Goal: Task Accomplishment & Management: Use online tool/utility

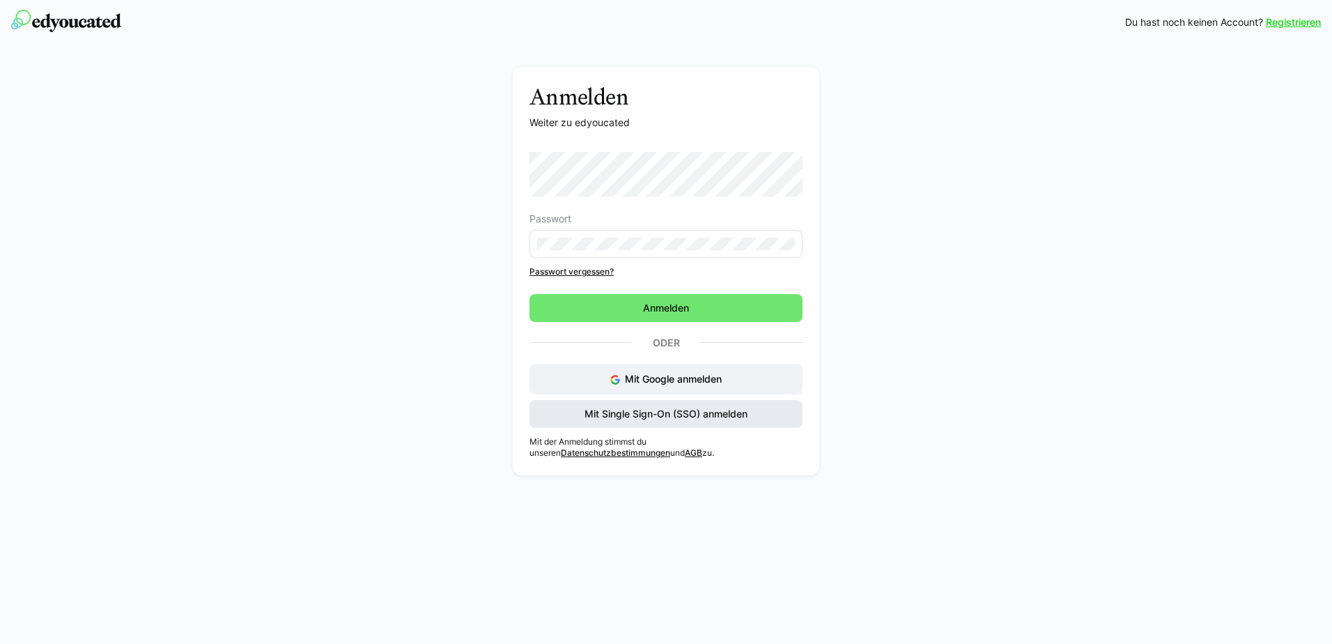
click at [627, 408] on span "Mit Single Sign-On (SSO) anmelden" at bounding box center [665, 414] width 167 height 14
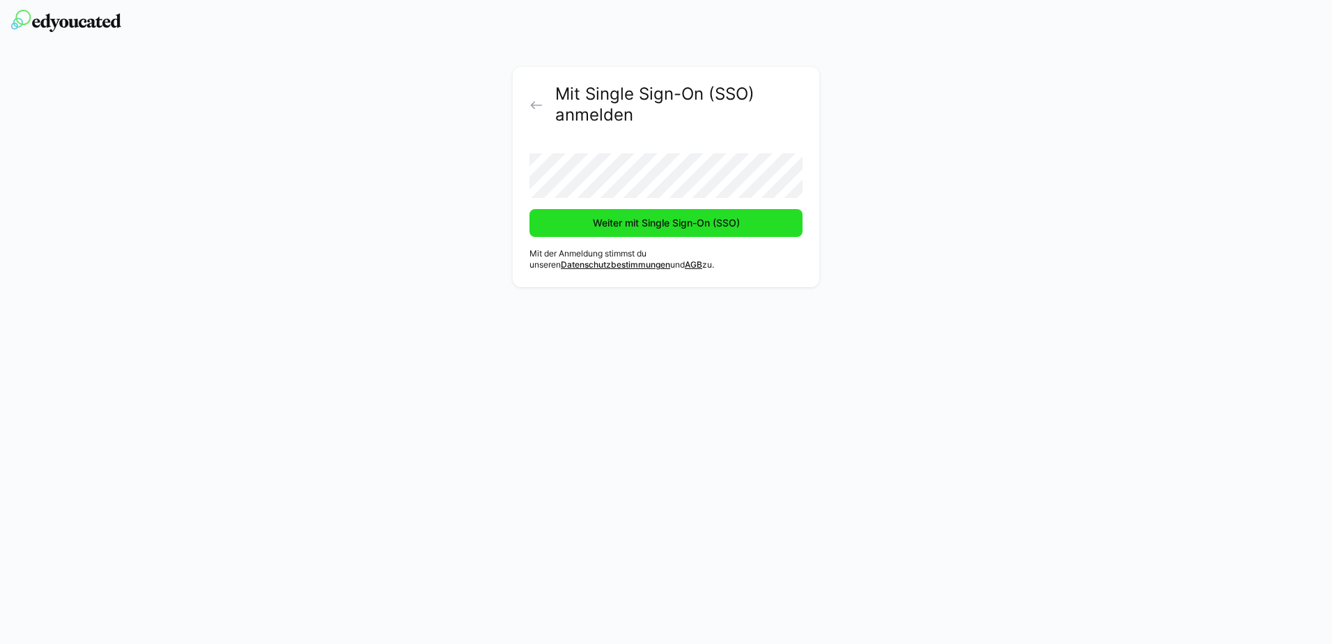
click at [570, 229] on span "Weiter mit Single Sign-On (SSO)" at bounding box center [665, 223] width 273 height 28
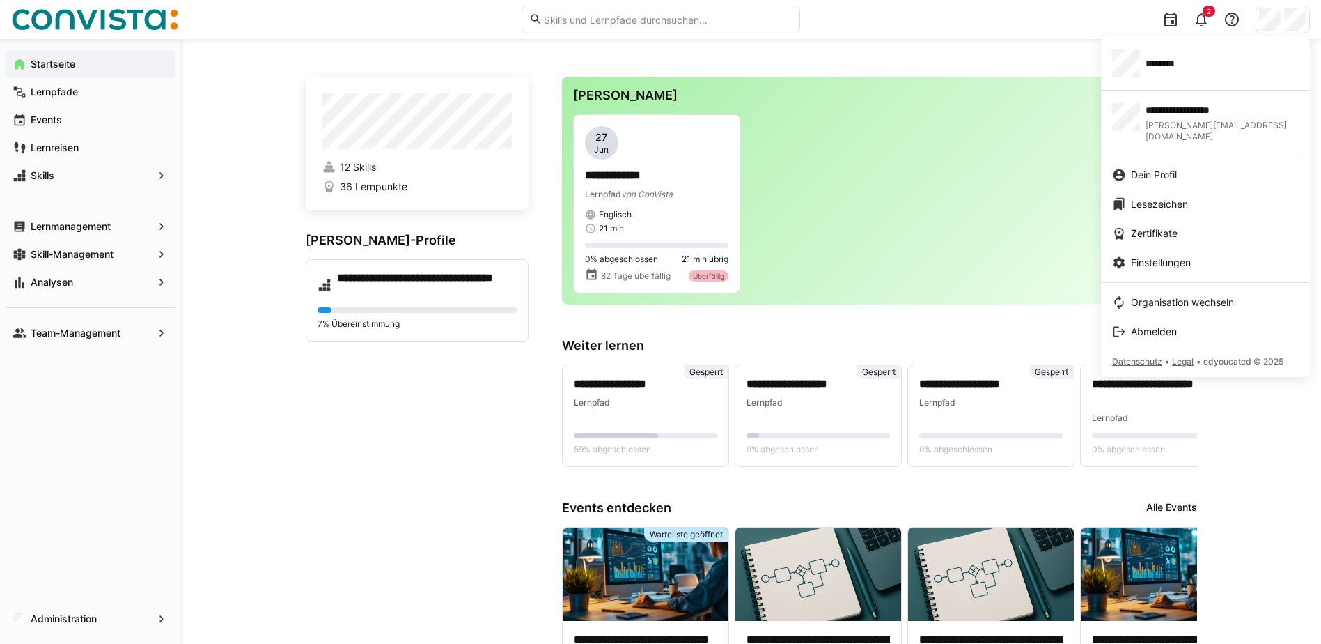
click at [1276, 24] on div at bounding box center [660, 322] width 1321 height 644
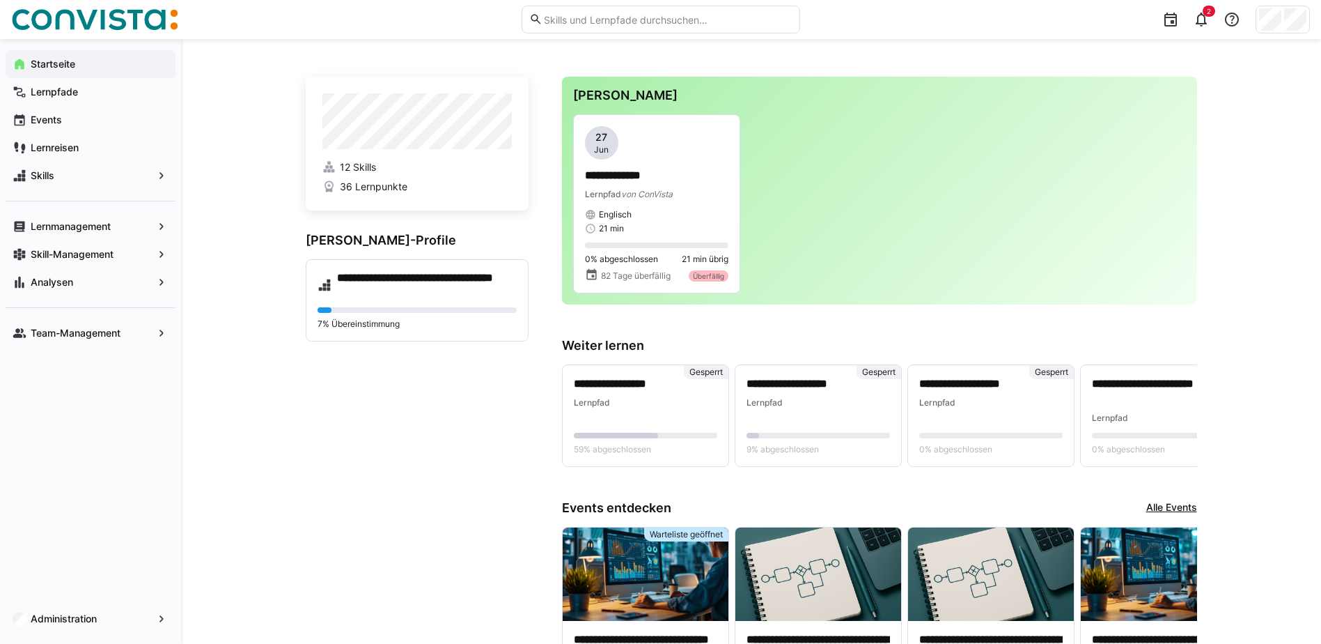
click at [1282, 16] on div at bounding box center [1283, 20] width 54 height 28
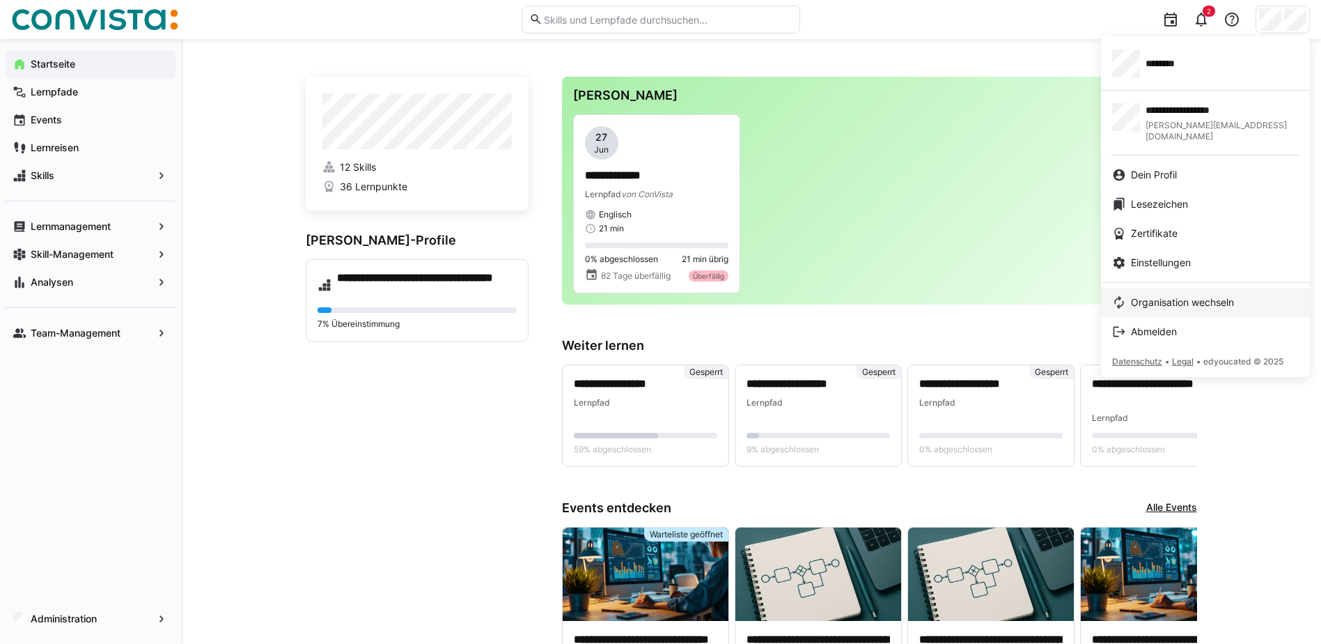
click at [1180, 295] on span "Organisation wechseln" at bounding box center [1182, 302] width 103 height 14
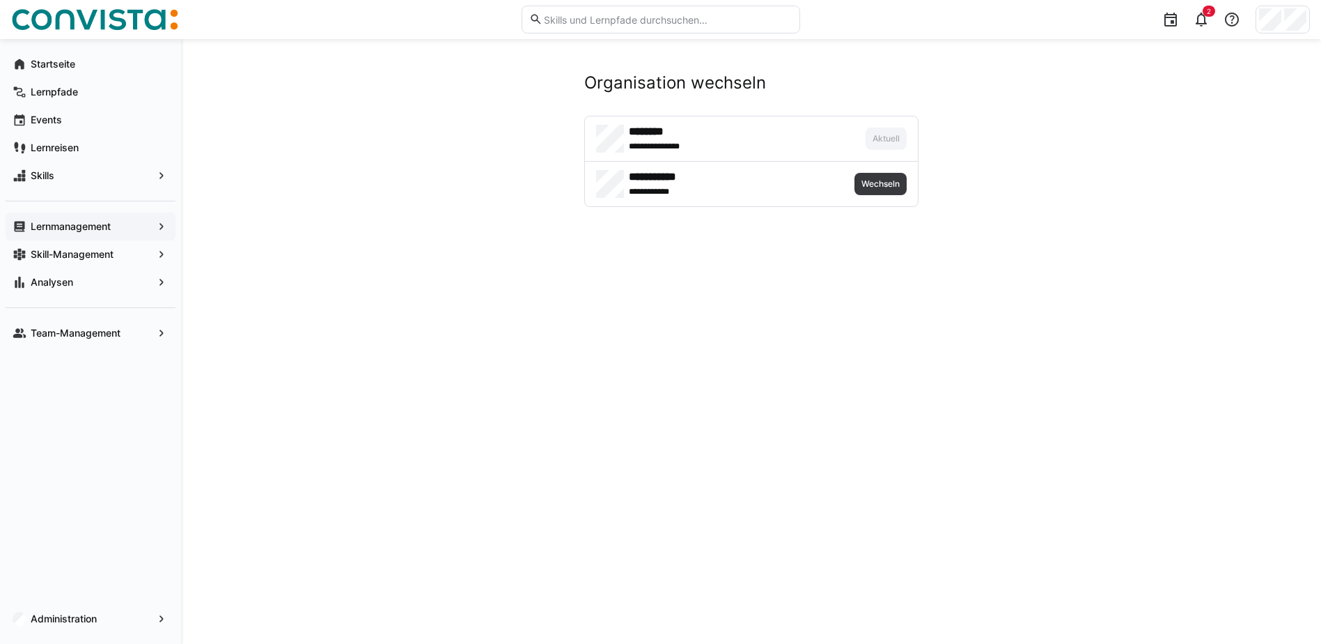
click at [80, 219] on span "Lernmanagement" at bounding box center [91, 226] width 124 height 14
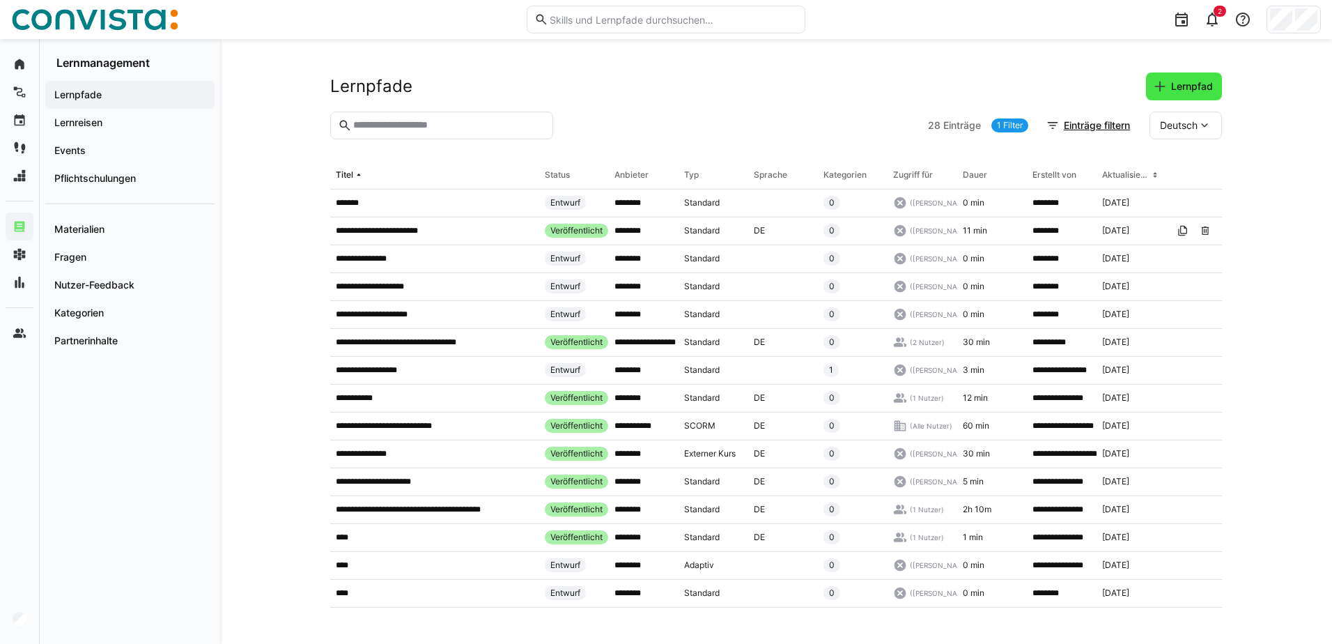
click at [1191, 79] on span "Lernpfad" at bounding box center [1192, 86] width 46 height 14
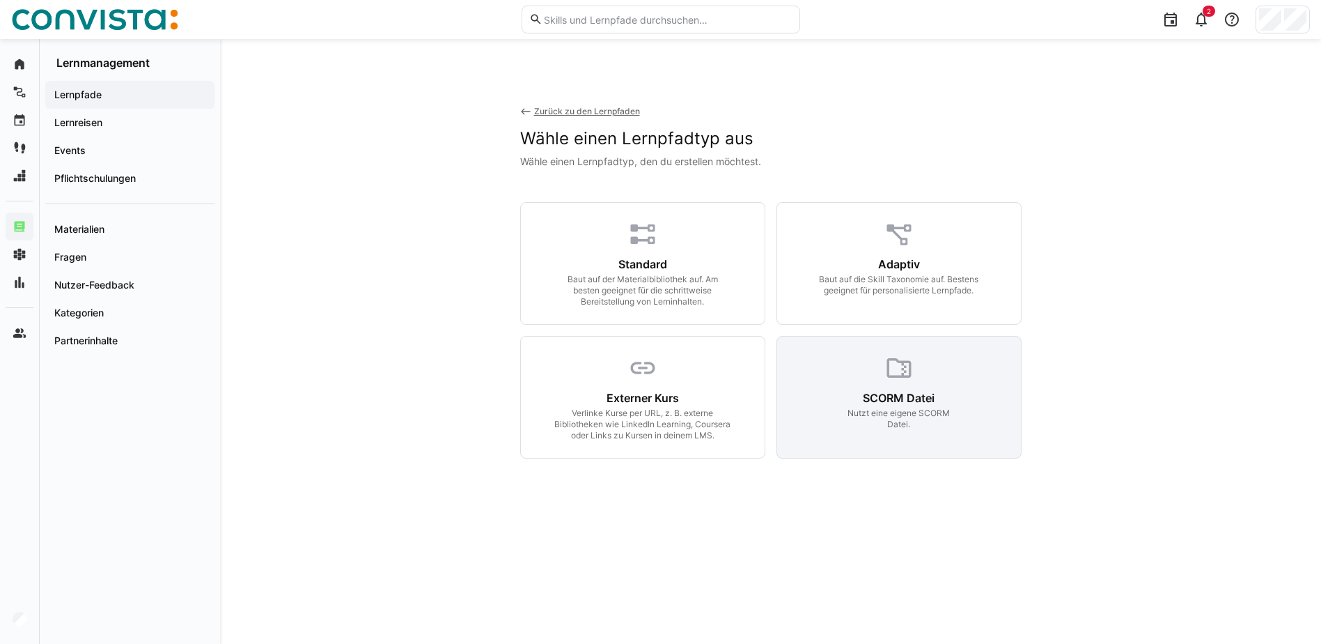
click at [876, 391] on div "SCORM Datei" at bounding box center [899, 398] width 72 height 14
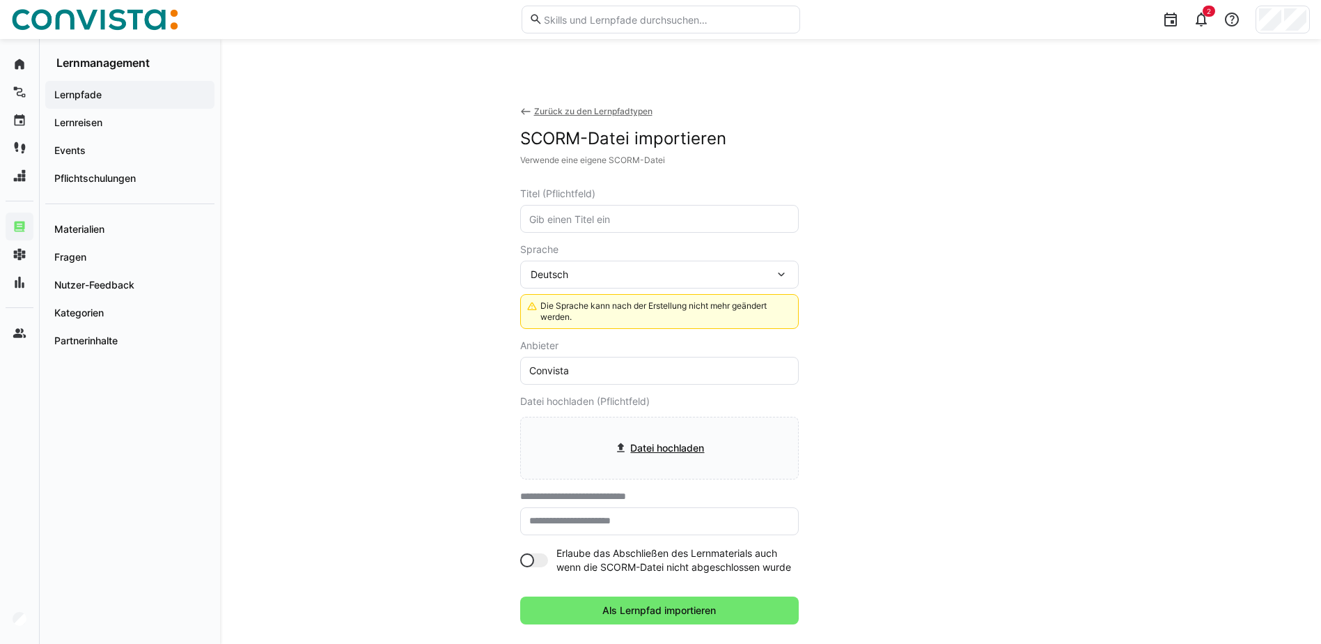
click at [589, 219] on input "text" at bounding box center [659, 218] width 263 height 13
click at [557, 217] on input "text" at bounding box center [659, 218] width 263 height 13
type input "Test"
click at [568, 366] on input "Convista" at bounding box center [659, 370] width 263 height 13
click at [546, 367] on input "Convista" at bounding box center [659, 370] width 263 height 13
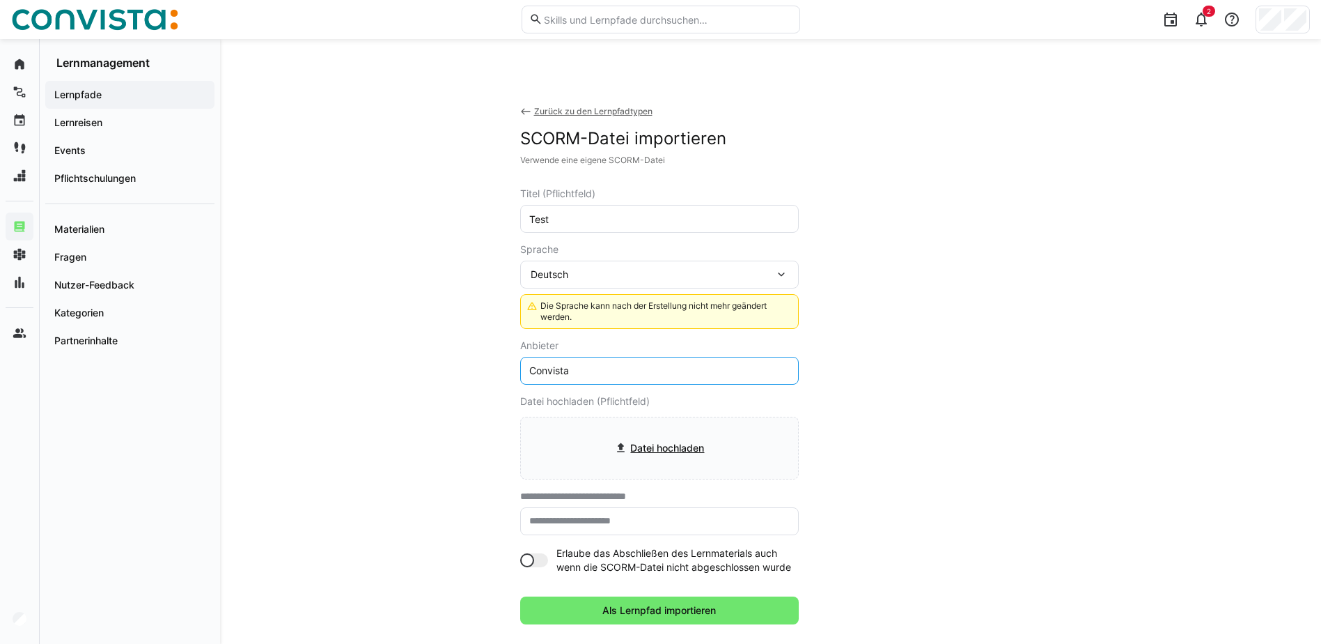
click at [546, 367] on input "Convista" at bounding box center [659, 370] width 263 height 13
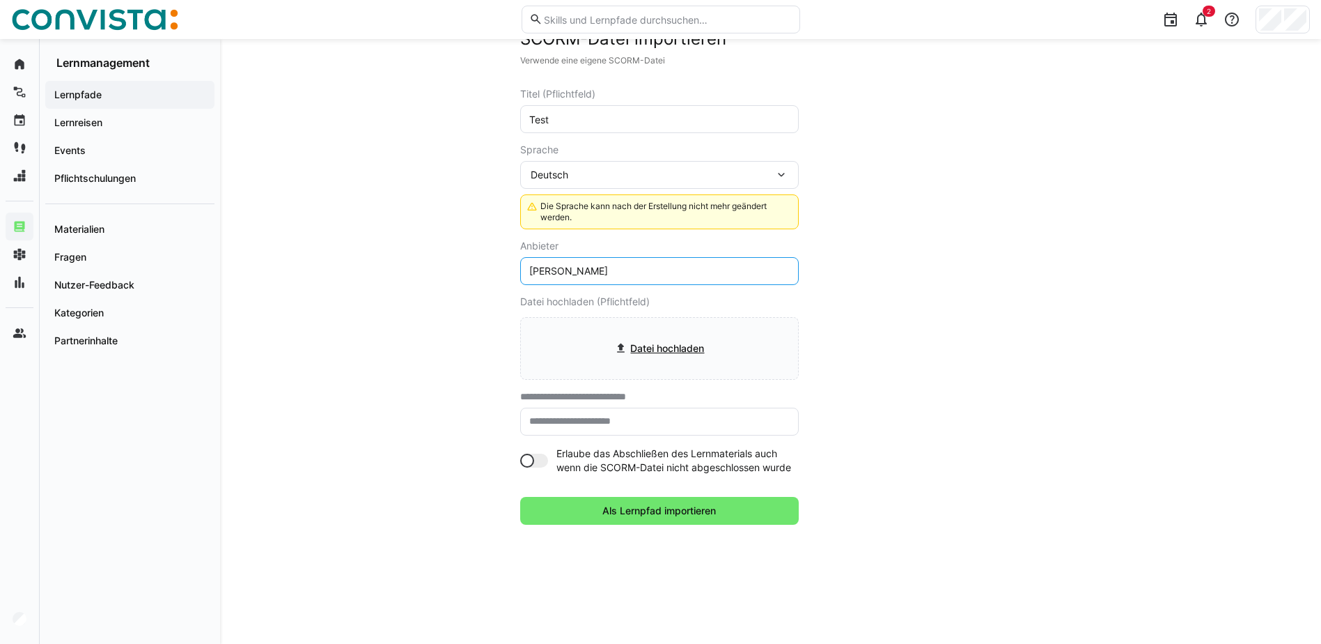
scroll to position [103, 0]
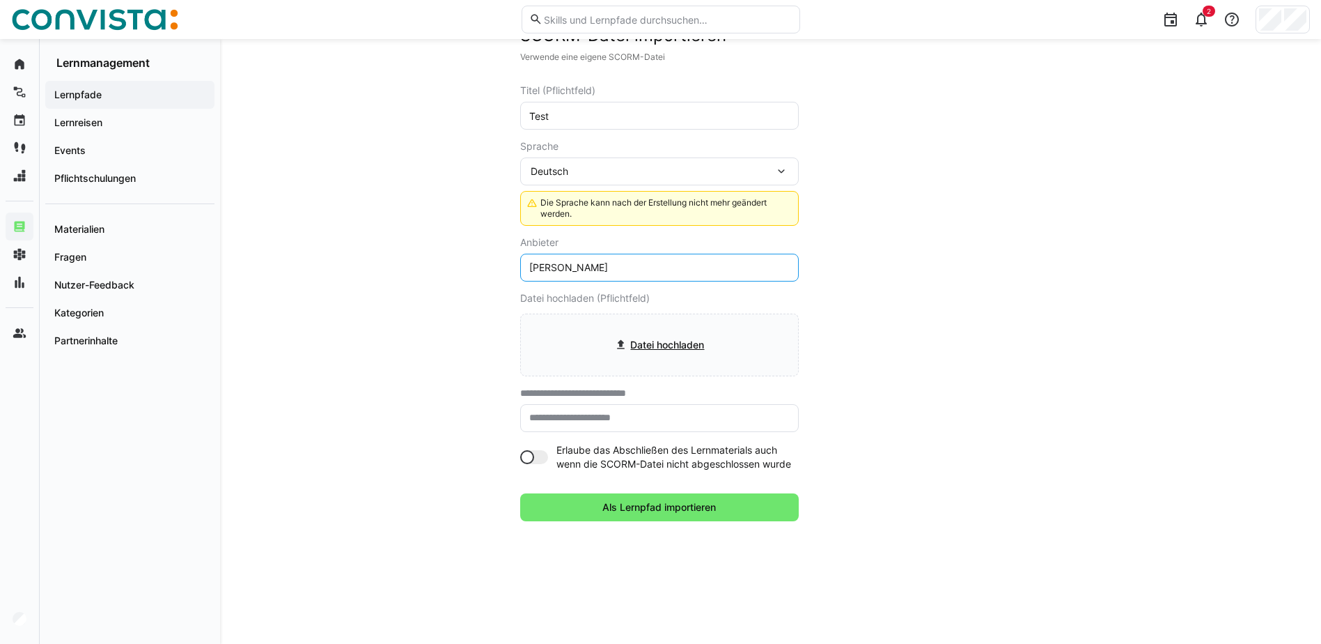
type input "Faktor Zehn"
click at [580, 426] on eds-input at bounding box center [659, 418] width 279 height 28
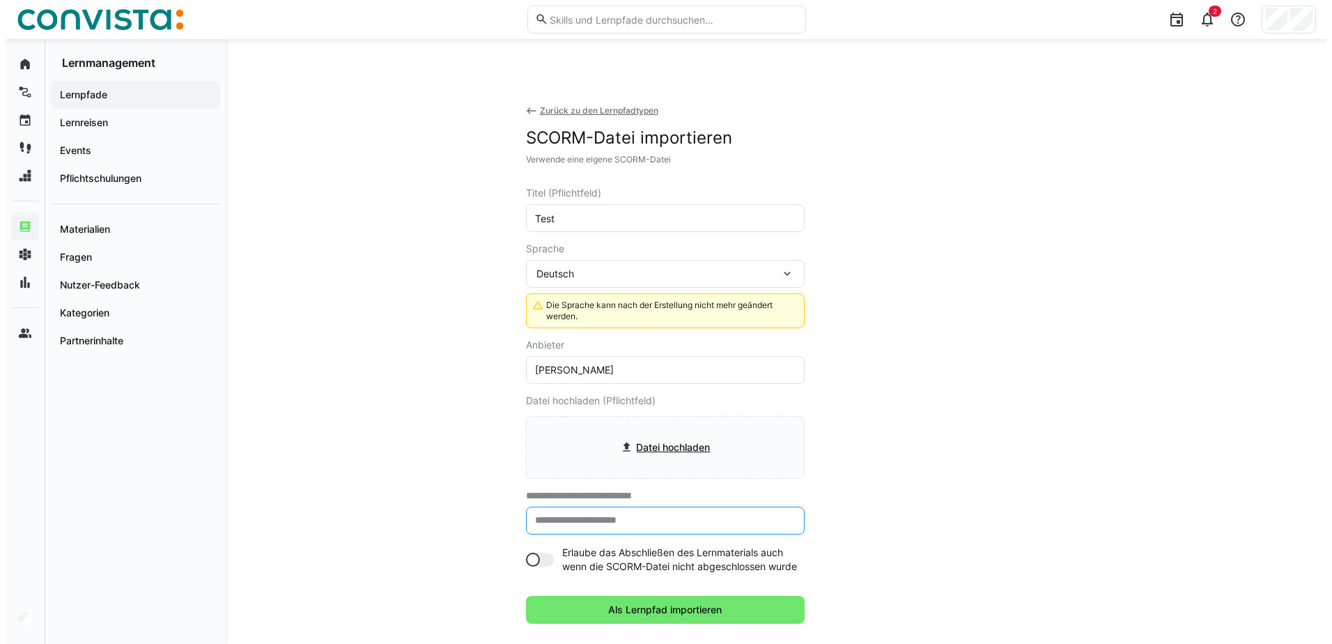
scroll to position [0, 0]
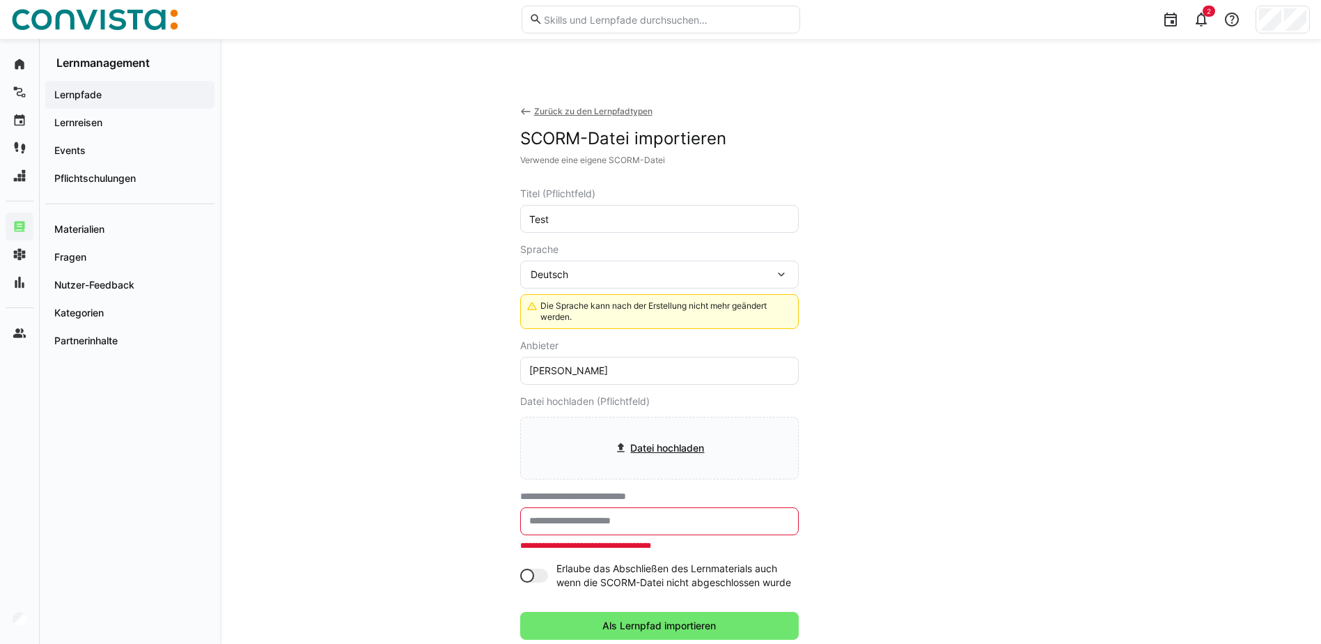
click at [574, 105] on div "**********" at bounding box center [771, 400] width 502 height 656
click at [574, 109] on div "Zurück zu den Lernpfadtypen" at bounding box center [593, 111] width 118 height 11
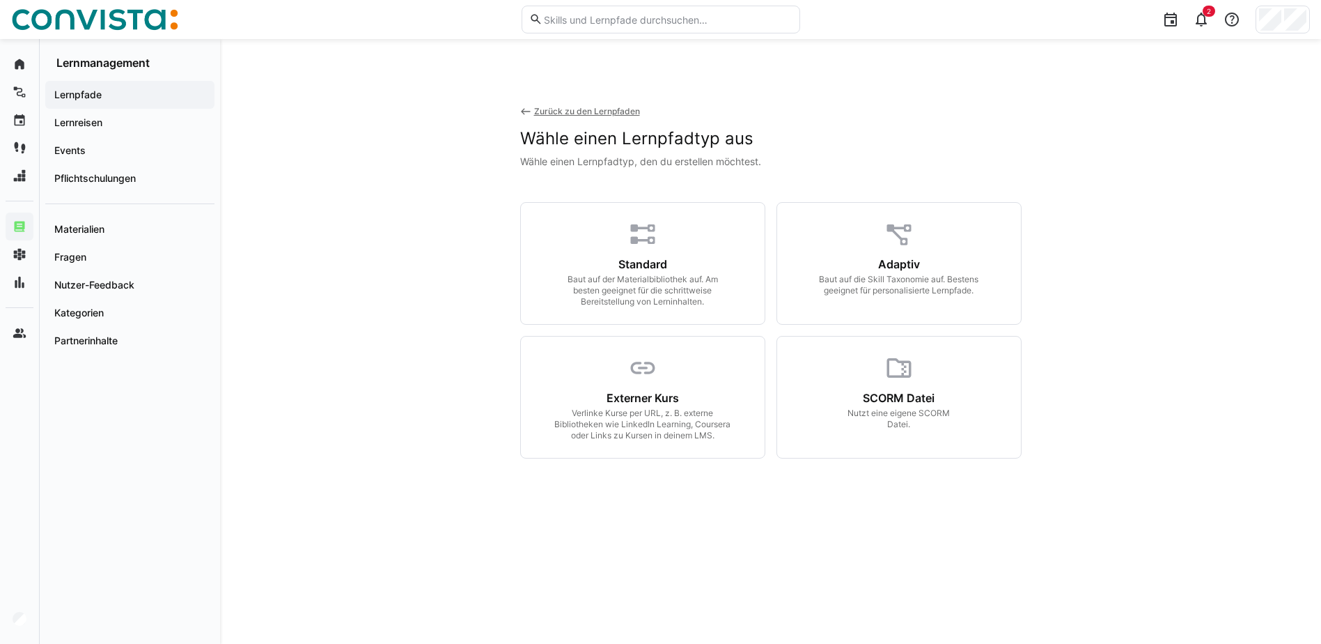
click at [566, 107] on div "Zurück zu den Lernpfaden" at bounding box center [587, 111] width 106 height 11
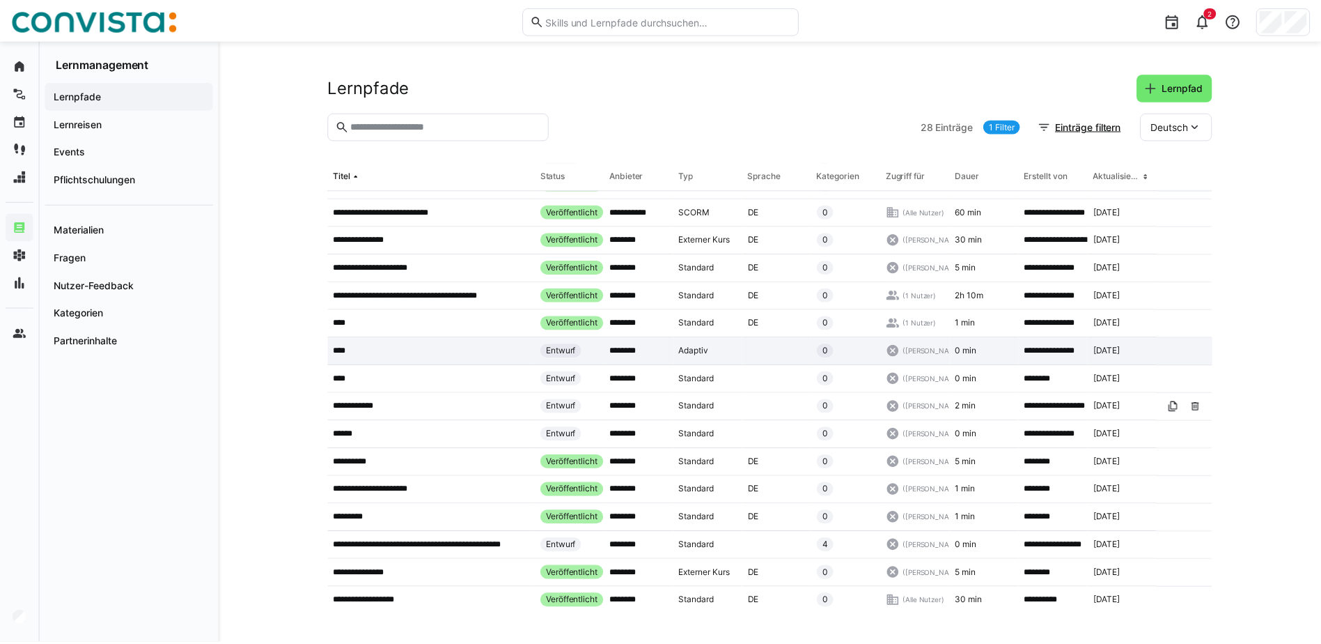
scroll to position [209, 0]
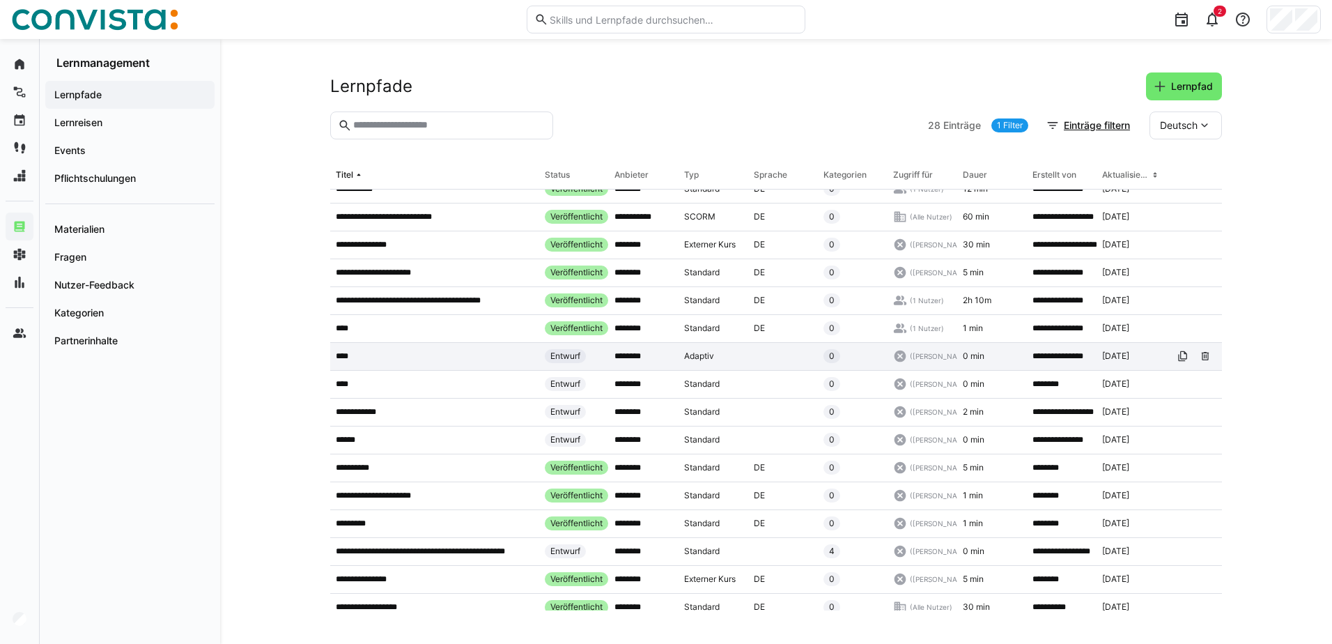
click at [380, 358] on app-table-first-column "****" at bounding box center [435, 355] width 198 height 11
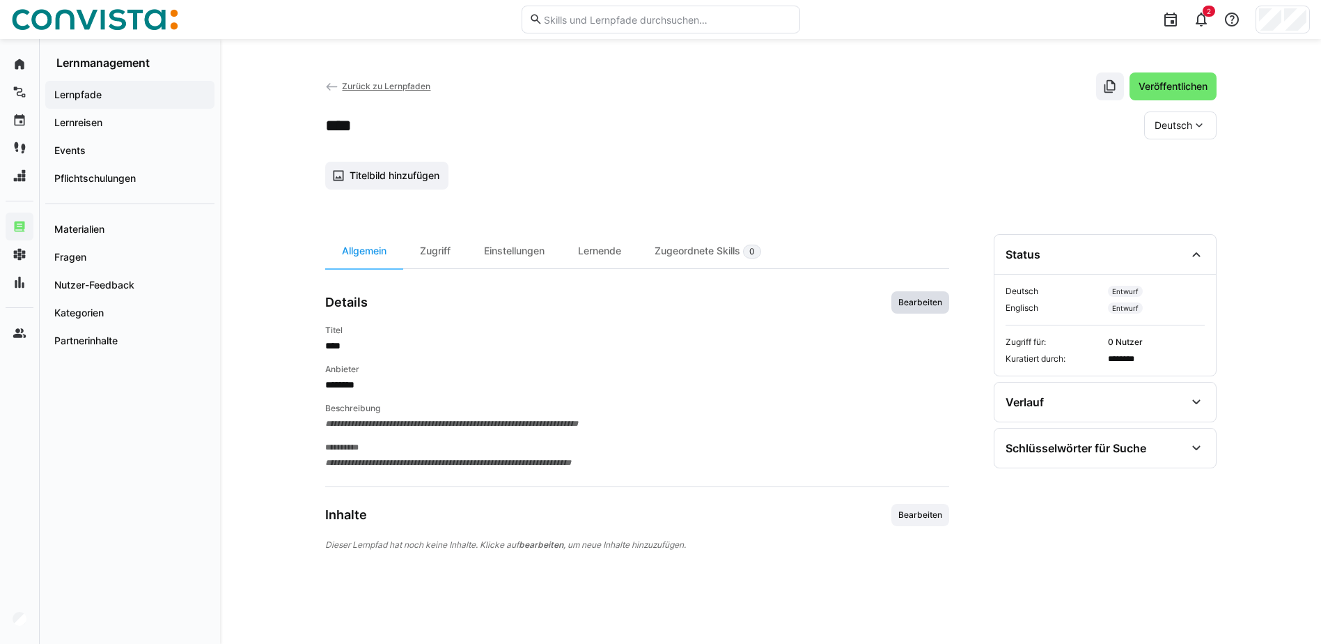
click at [914, 303] on span "Bearbeiten" at bounding box center [920, 302] width 47 height 11
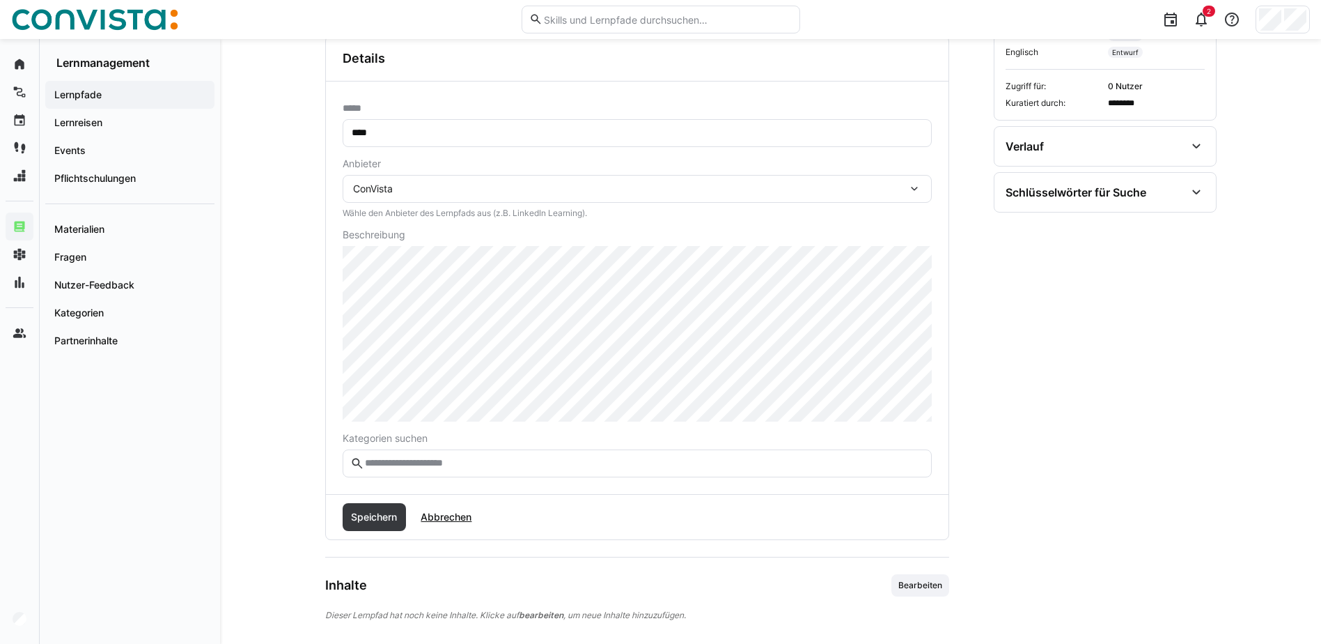
scroll to position [267, 0]
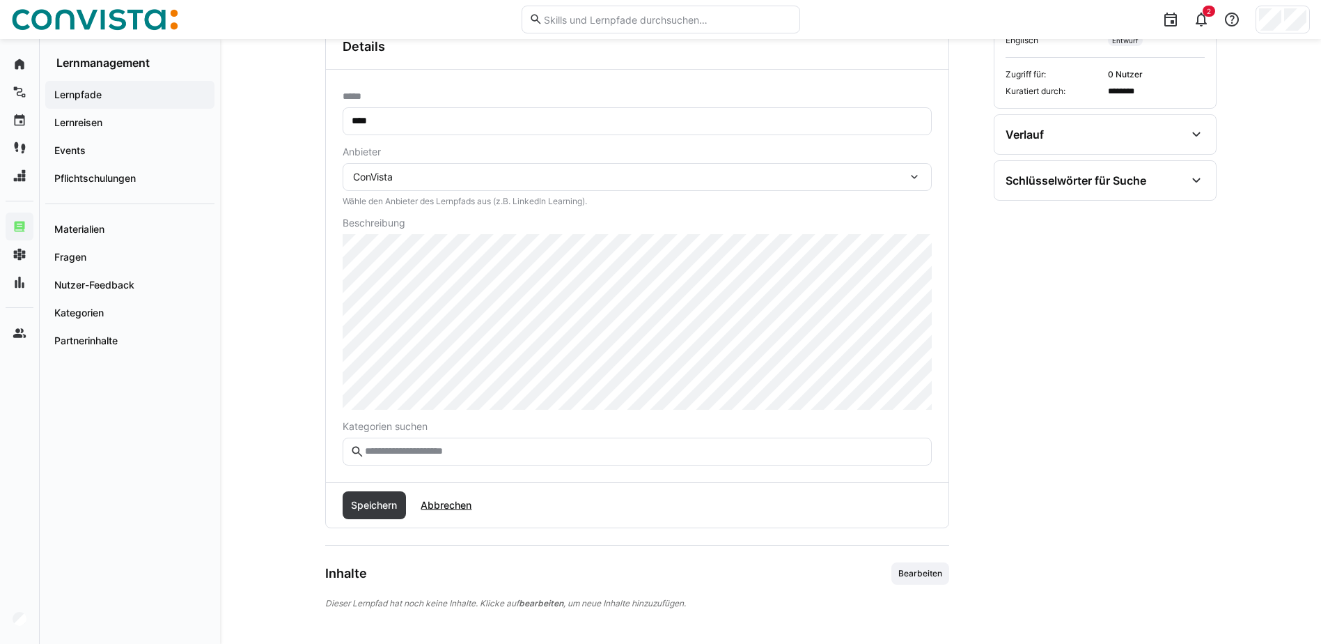
click at [483, 456] on input "text" at bounding box center [644, 451] width 560 height 13
click at [459, 508] on span "Abbrechen" at bounding box center [446, 505] width 55 height 14
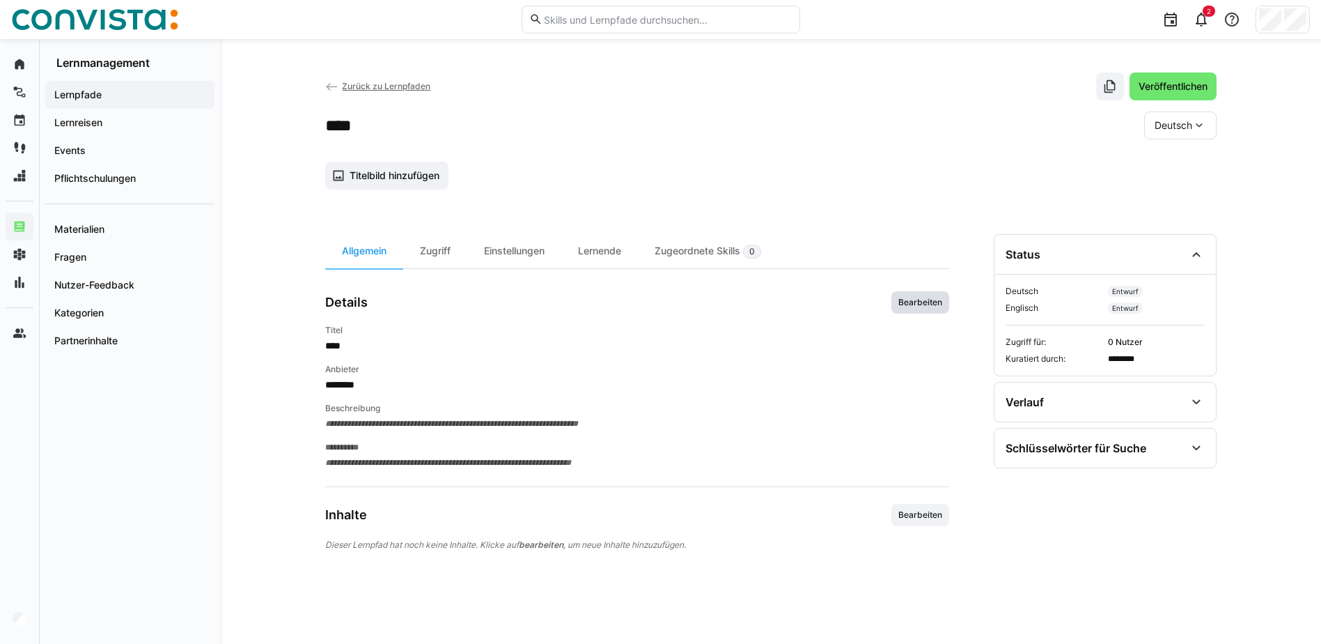
click at [920, 300] on span "Bearbeiten" at bounding box center [920, 302] width 47 height 11
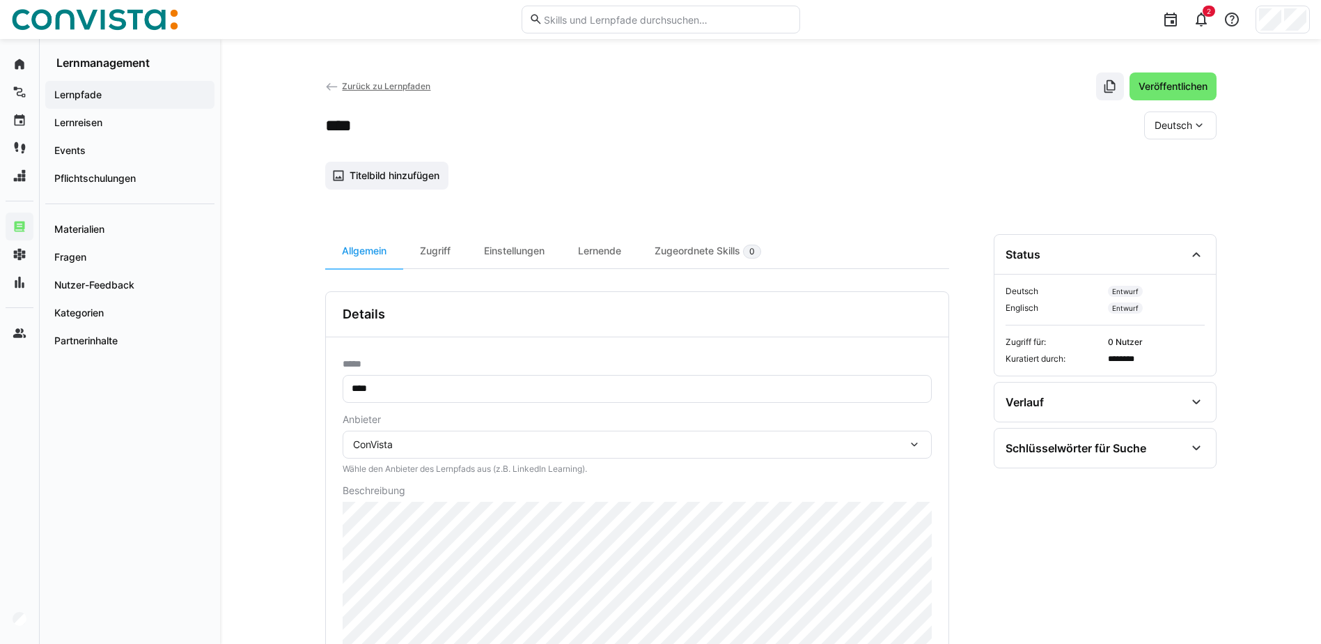
scroll to position [209, 0]
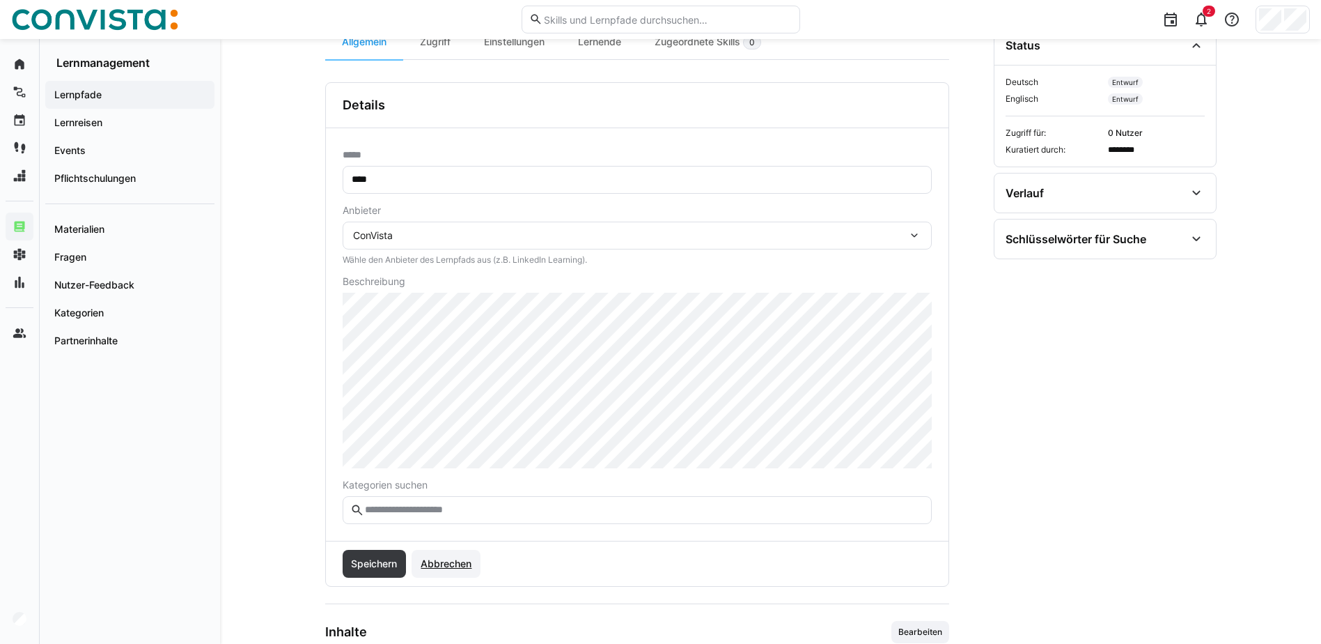
click at [459, 566] on span "Abbrechen" at bounding box center [446, 564] width 55 height 14
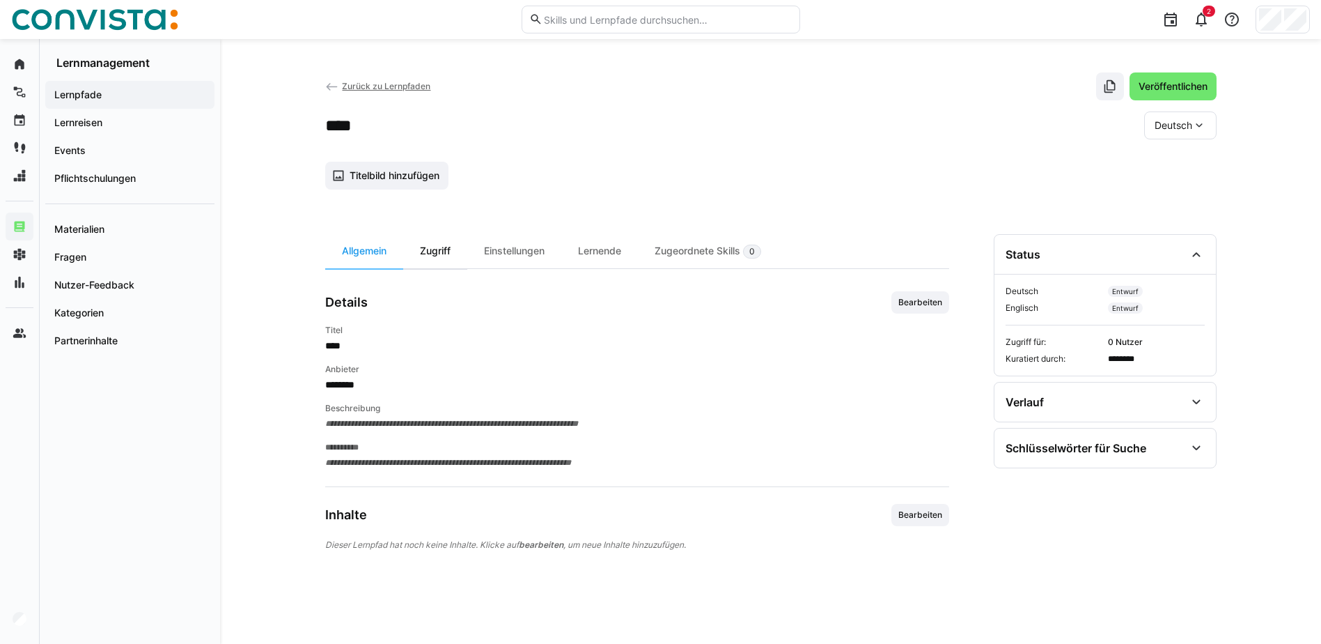
click at [441, 255] on div "Zugriff" at bounding box center [435, 251] width 64 height 34
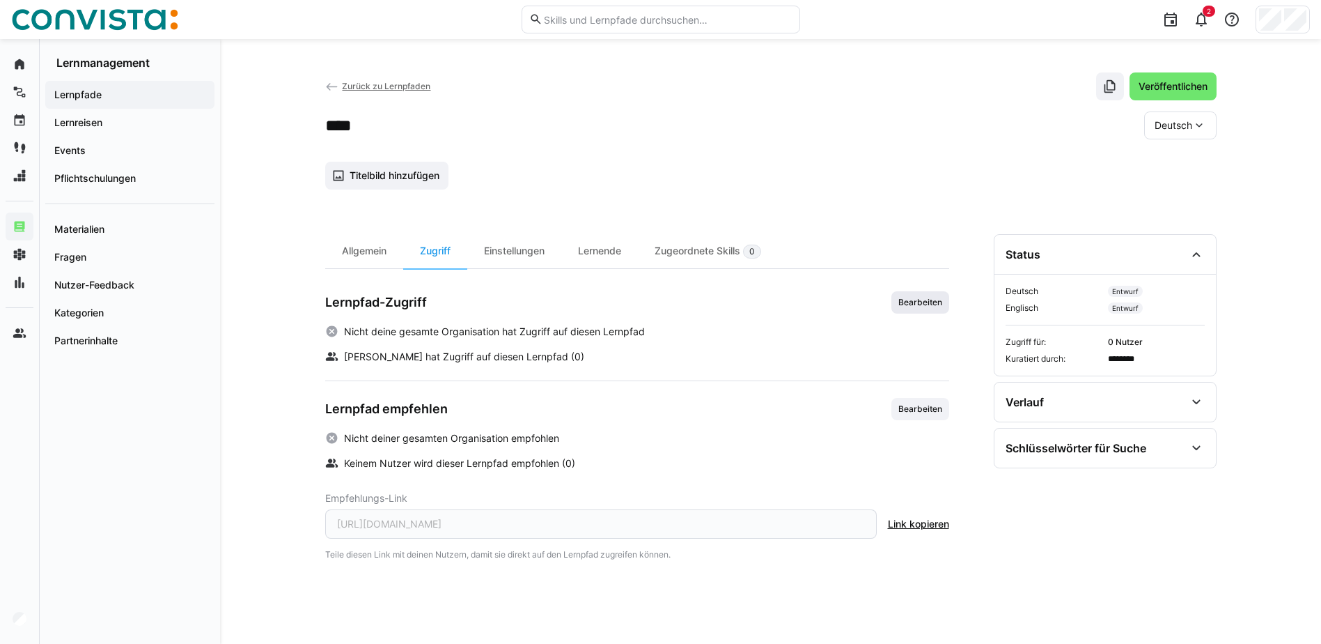
click at [917, 308] on span "Bearbeiten" at bounding box center [921, 302] width 58 height 22
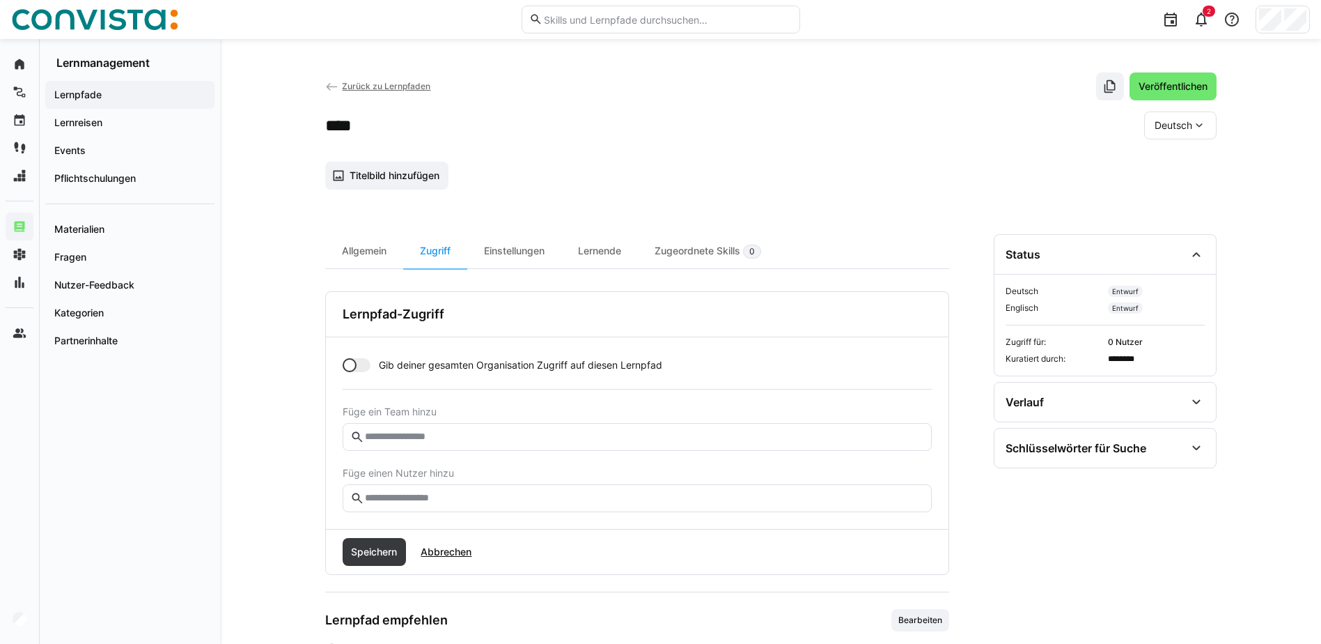
click at [361, 366] on div at bounding box center [357, 365] width 28 height 14
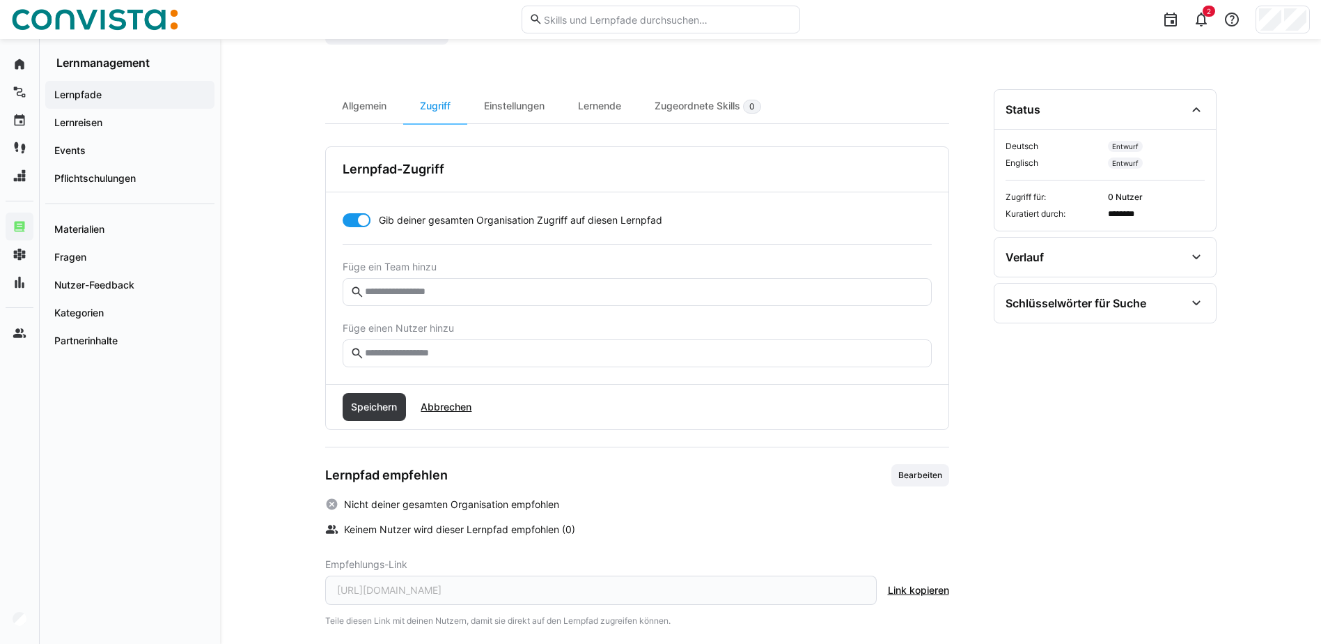
scroll to position [160, 0]
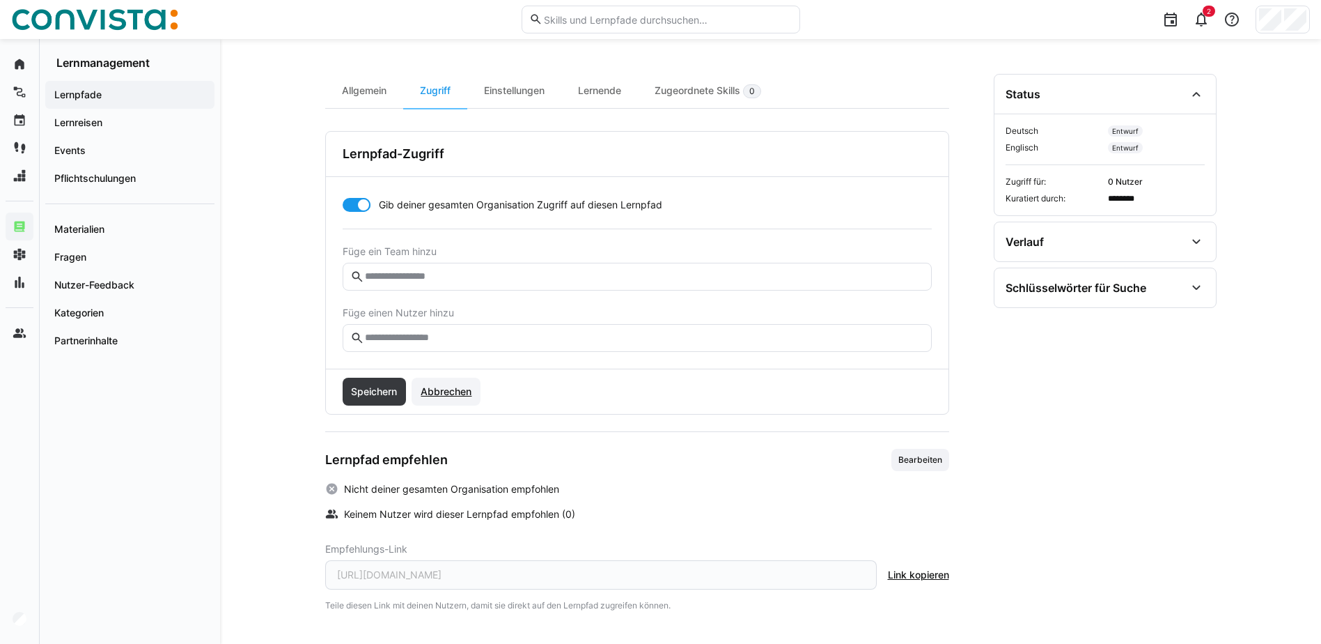
click at [442, 390] on span "Abbrechen" at bounding box center [446, 392] width 55 height 14
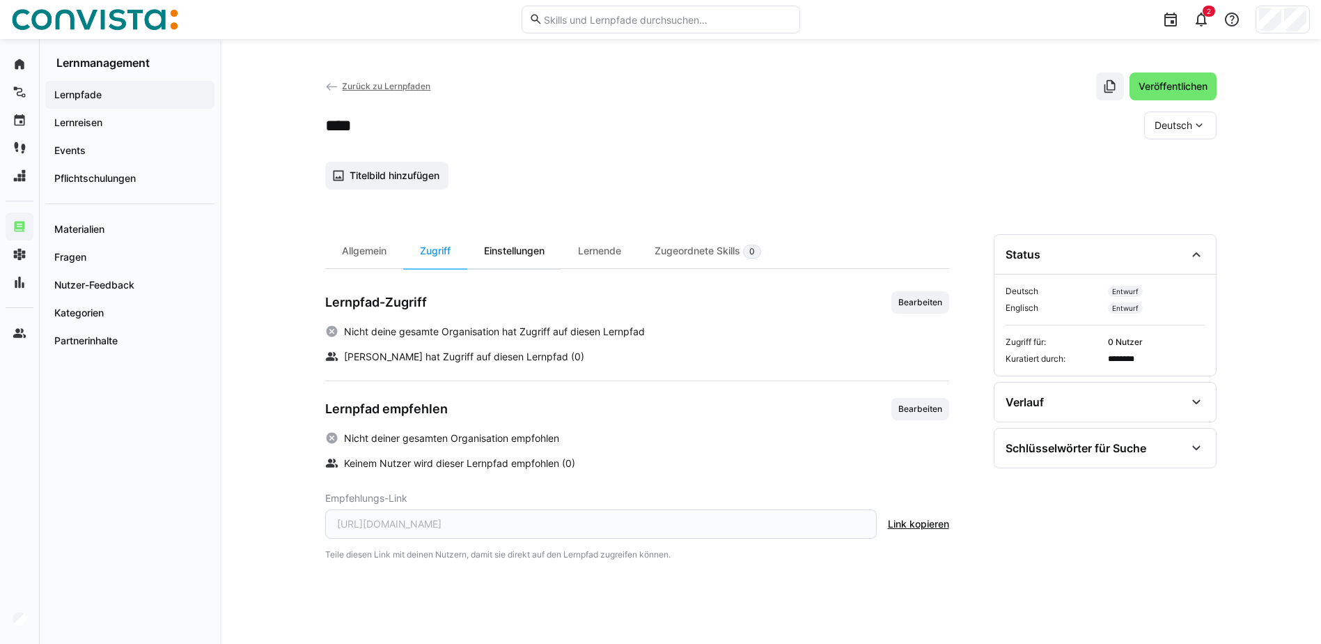
click at [538, 247] on div "Einstellungen" at bounding box center [514, 251] width 94 height 34
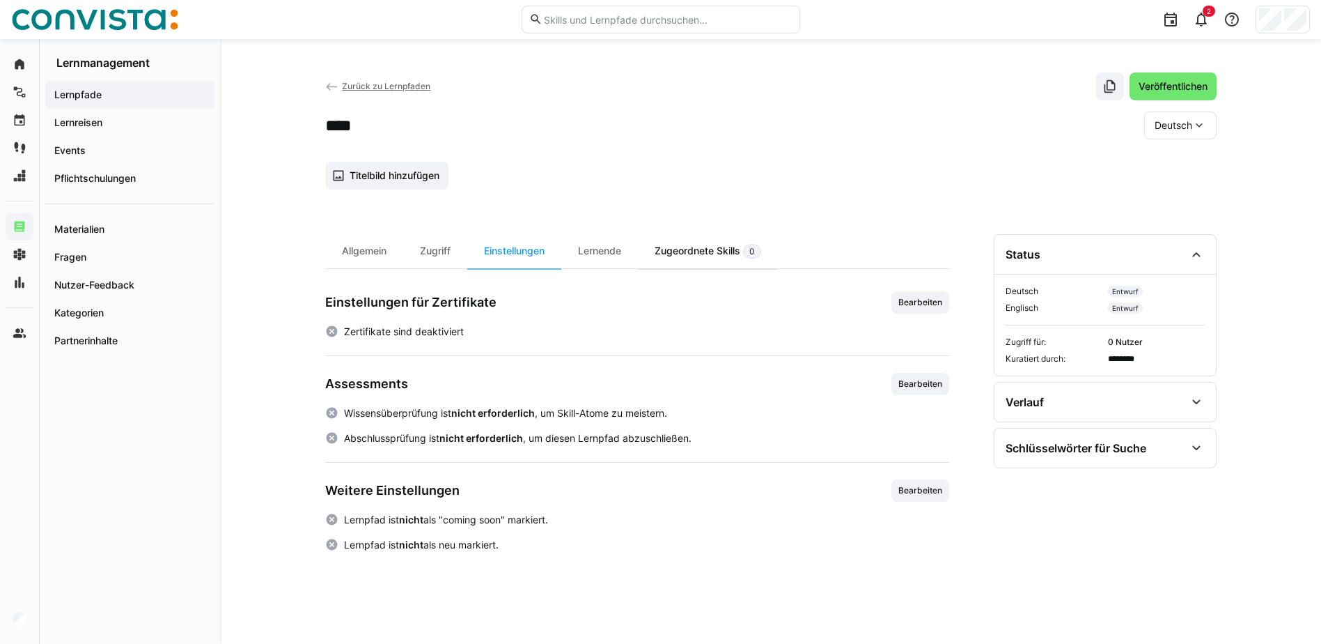
click at [700, 245] on div "Zugeordnete Skills 0" at bounding box center [708, 251] width 140 height 34
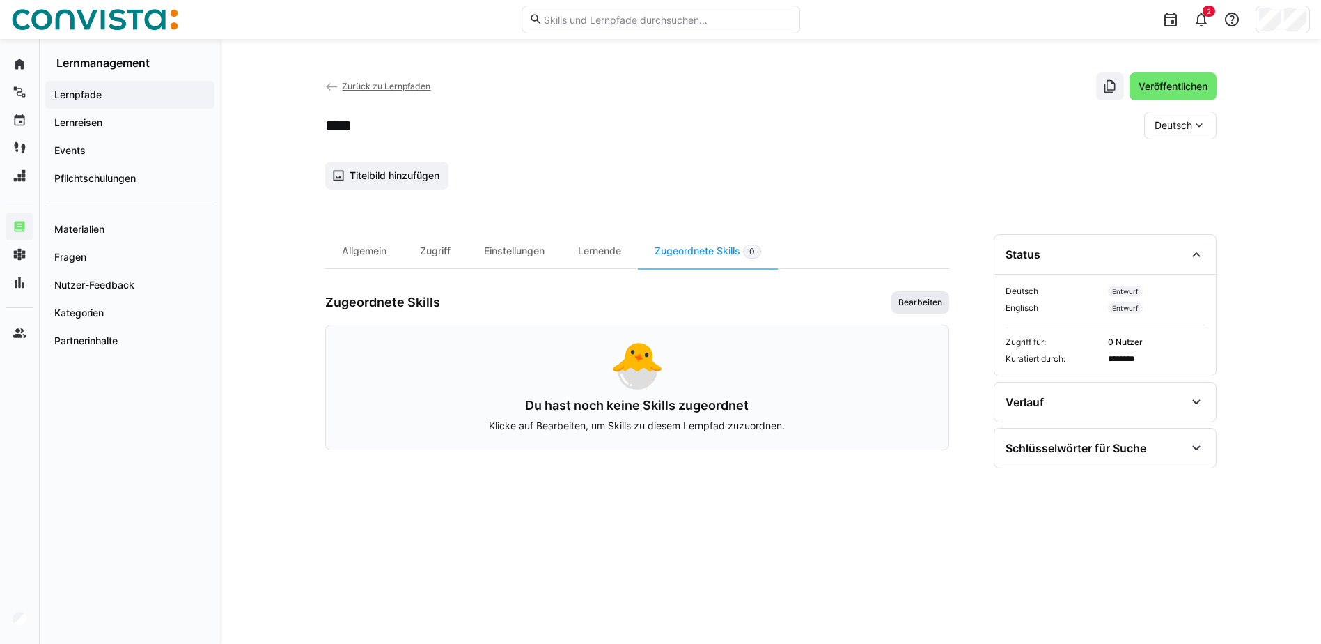
click at [920, 301] on span "Bearbeiten" at bounding box center [920, 302] width 47 height 11
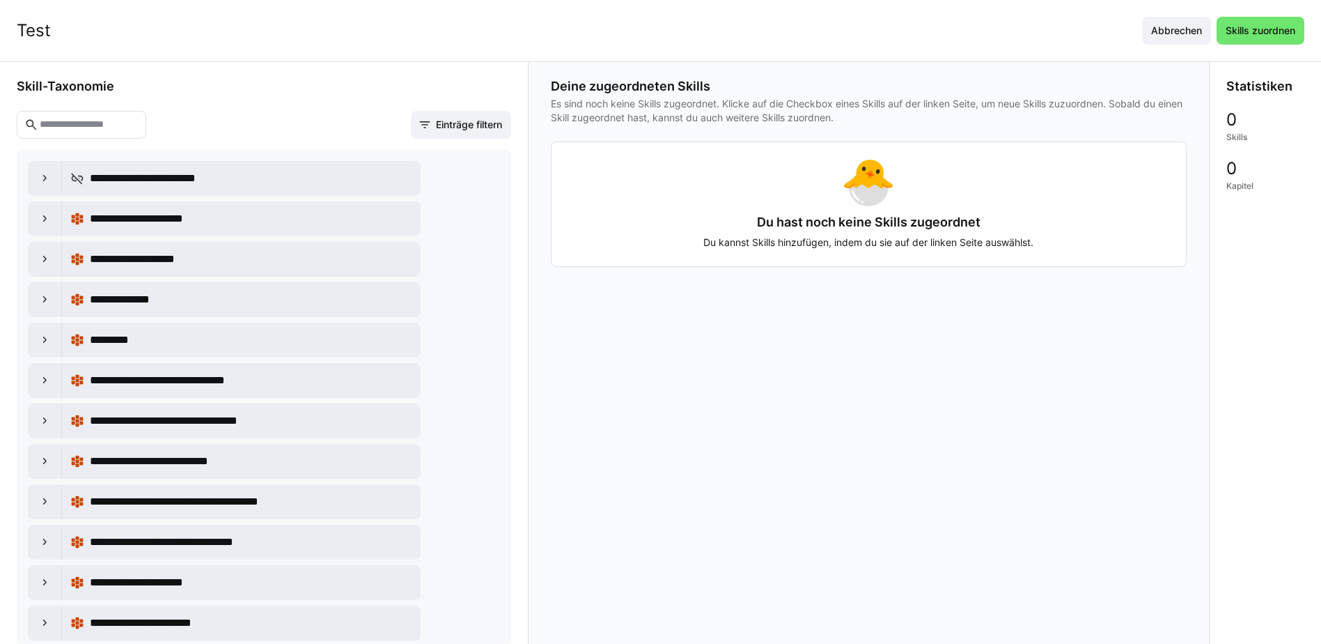
click at [83, 132] on eds-input at bounding box center [82, 125] width 130 height 28
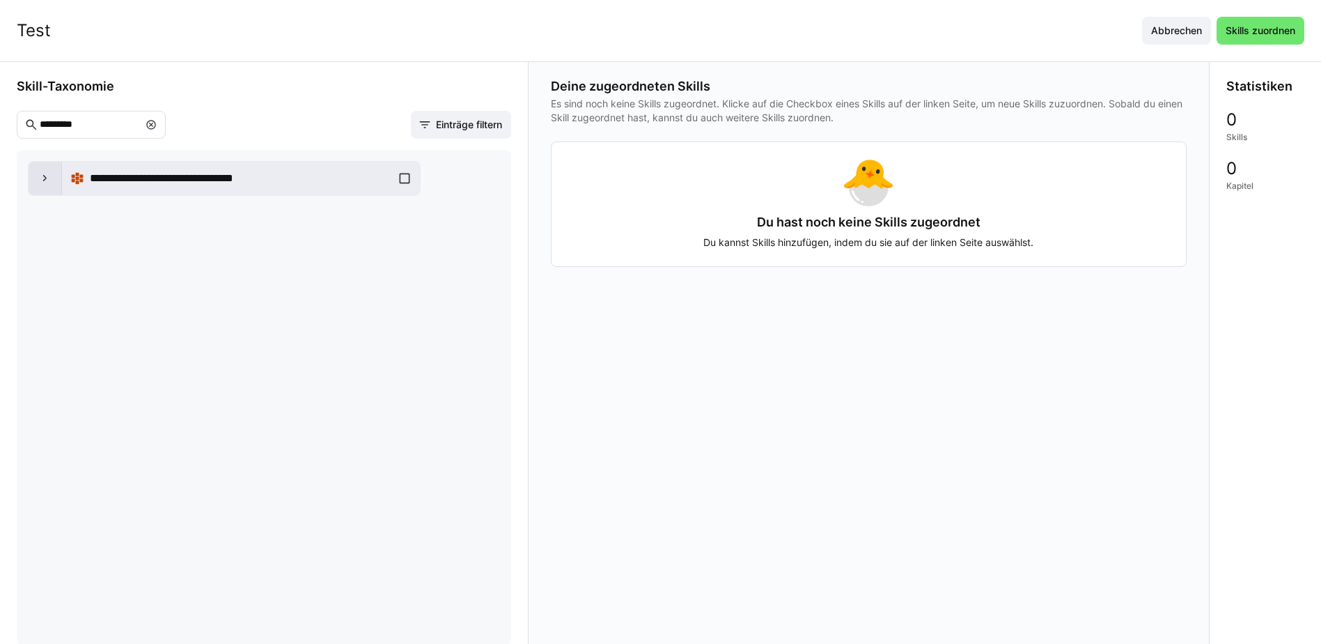
click at [44, 185] on div at bounding box center [45, 178] width 33 height 33
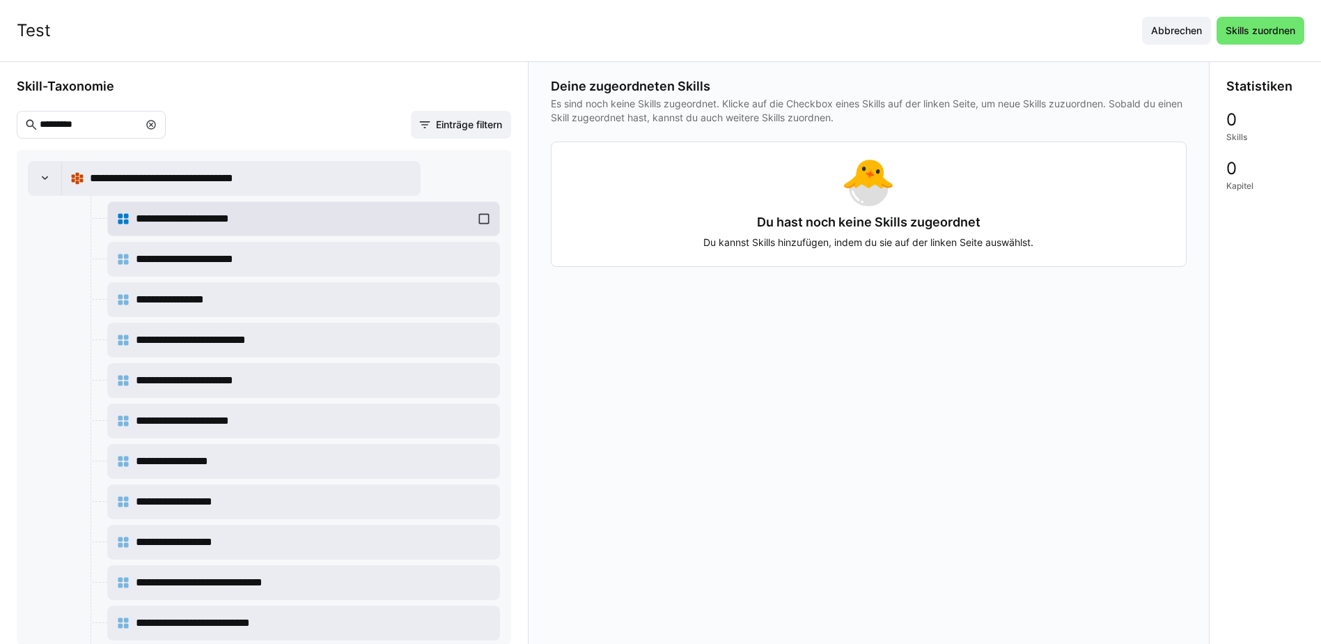
click at [479, 219] on div "**********" at bounding box center [303, 219] width 375 height 28
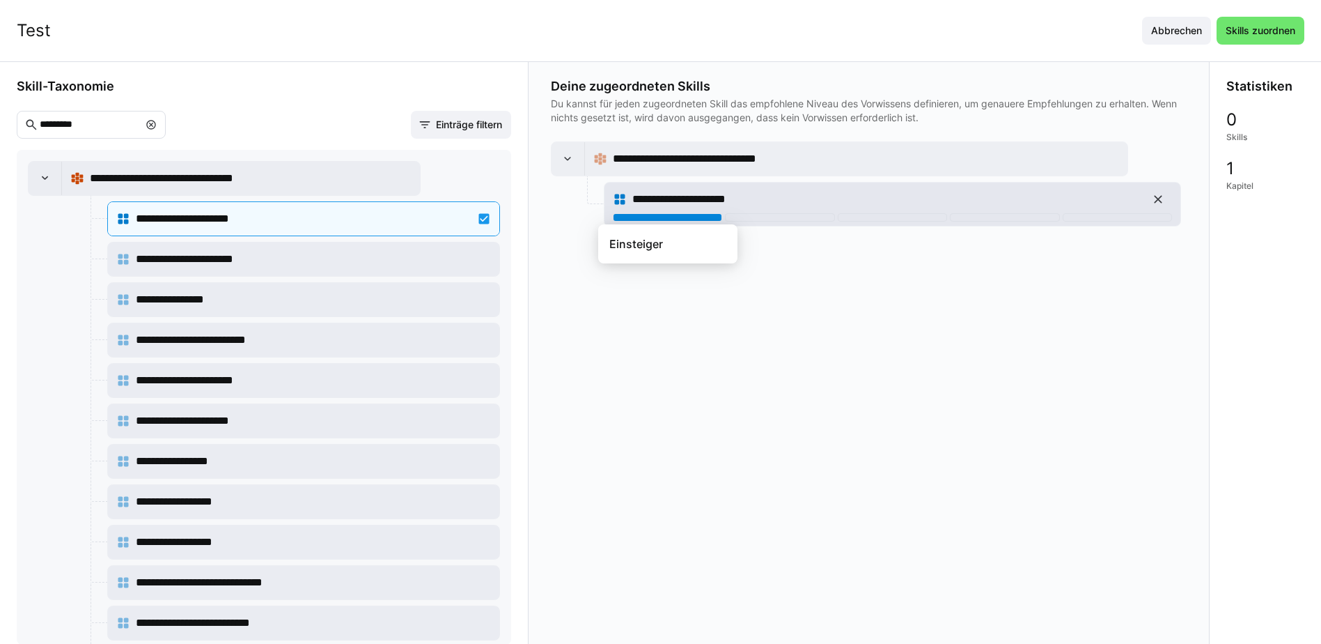
click at [696, 217] on div at bounding box center [667, 217] width 109 height 8
click at [63, 120] on input "*********" at bounding box center [88, 124] width 100 height 13
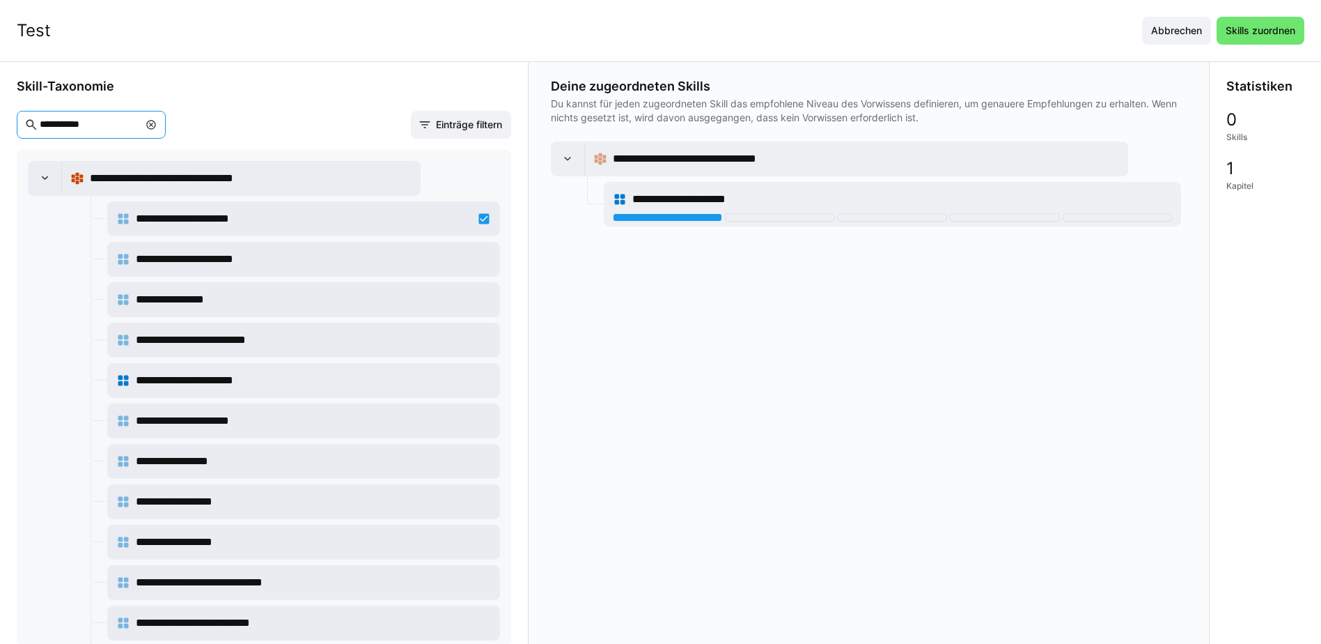
click at [77, 123] on input "**********" at bounding box center [88, 124] width 100 height 13
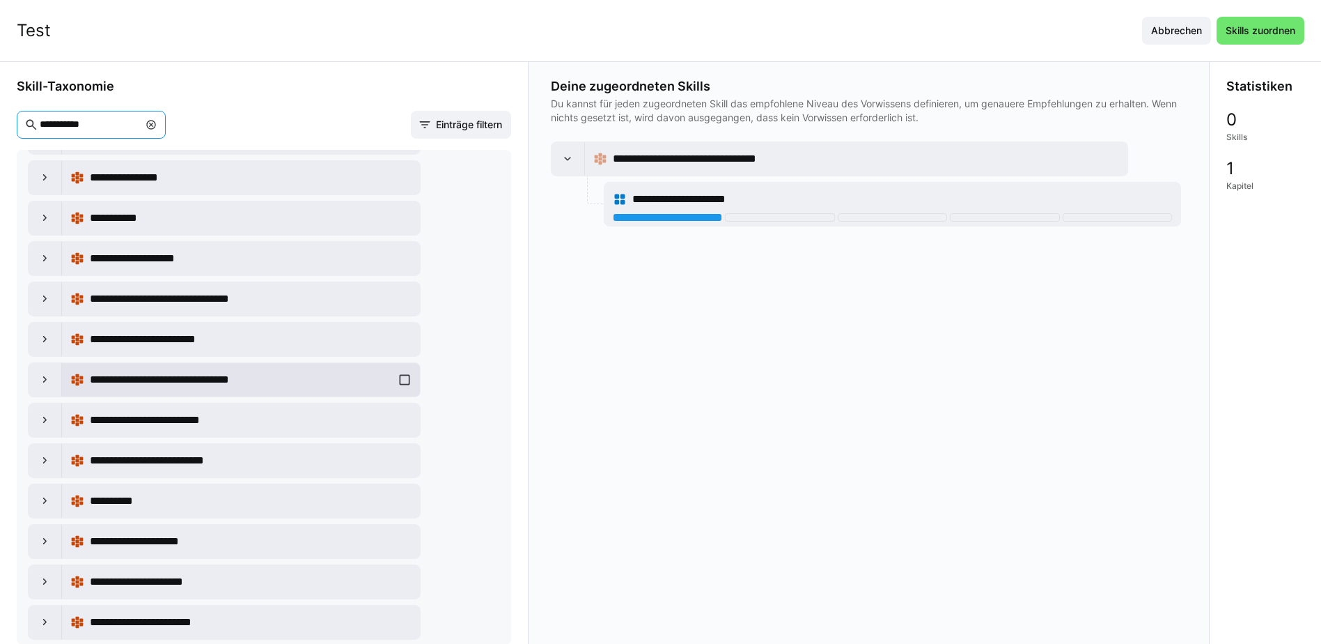
scroll to position [348, 0]
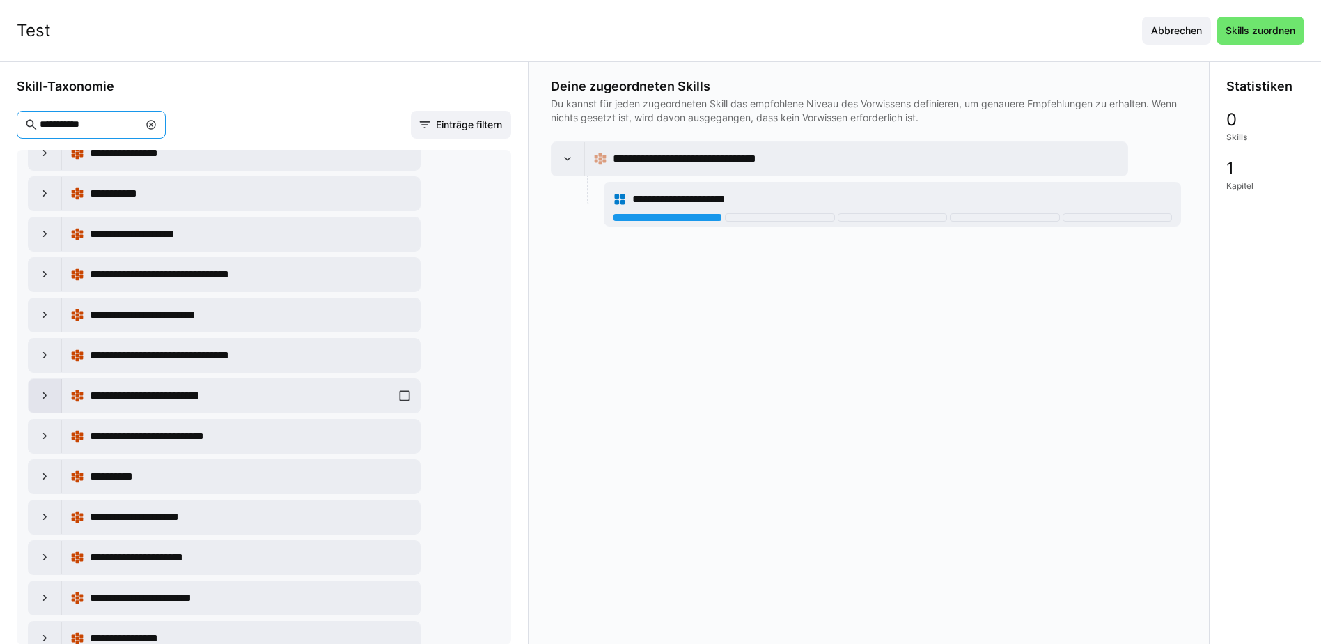
click at [40, 394] on eds-icon at bounding box center [45, 396] width 14 height 14
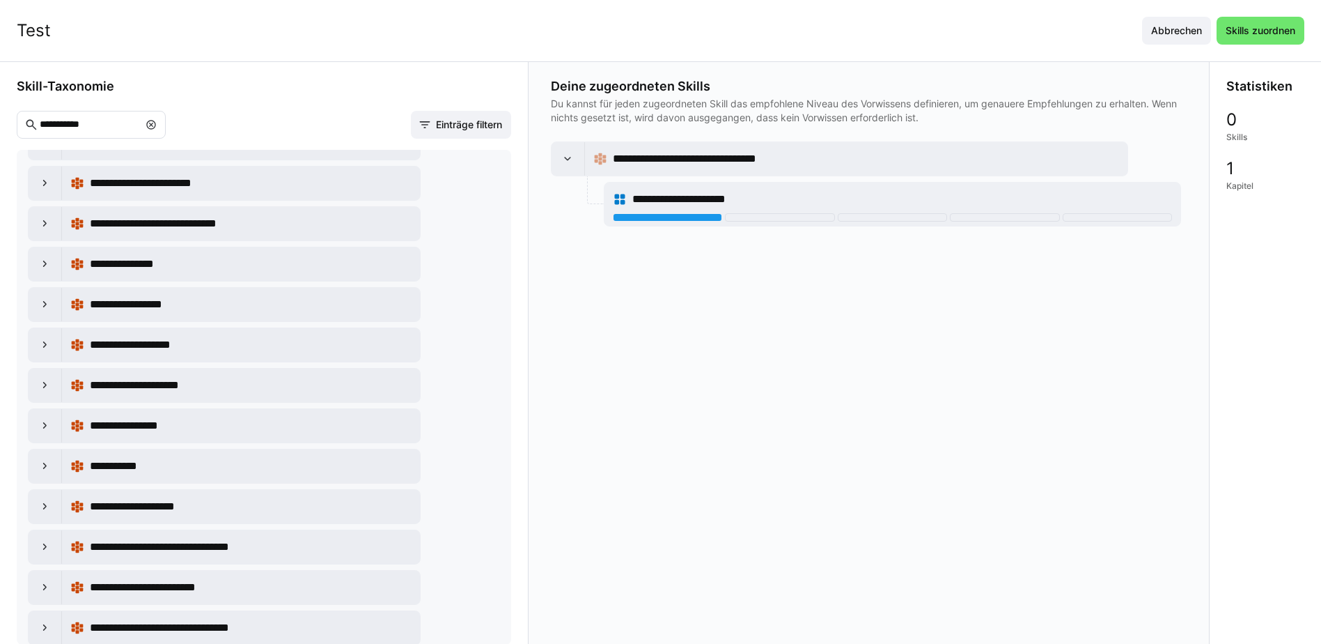
scroll to position [0, 0]
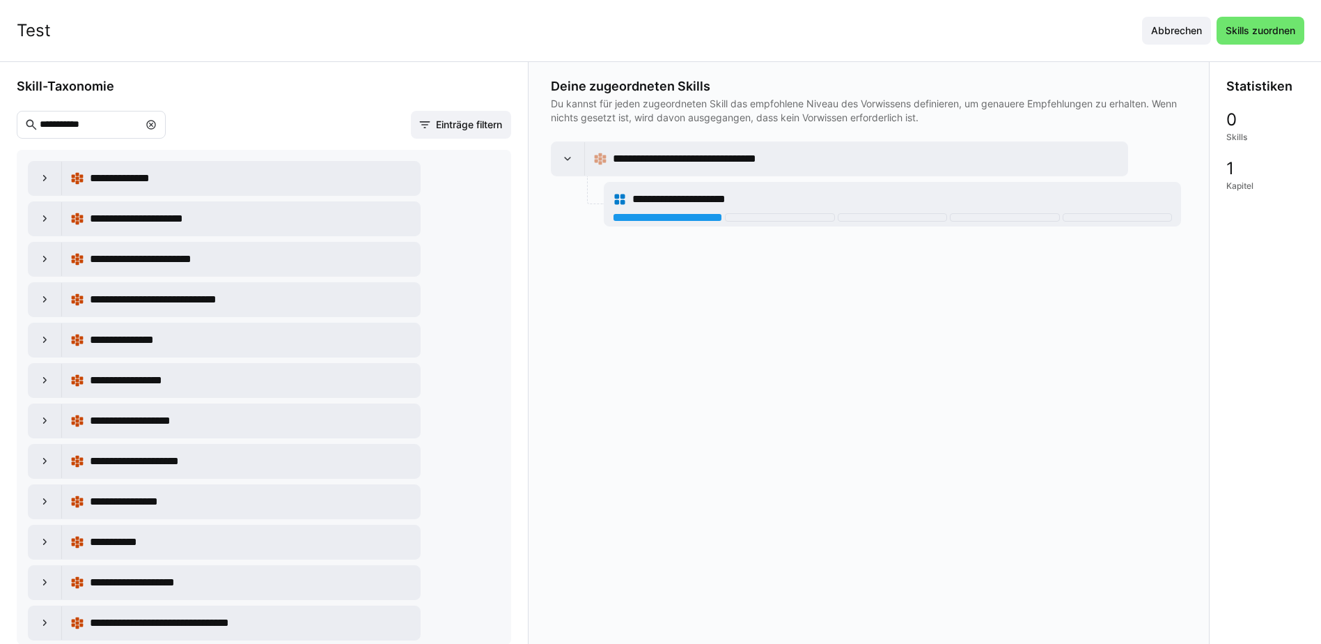
click at [104, 127] on input "**********" at bounding box center [88, 124] width 100 height 13
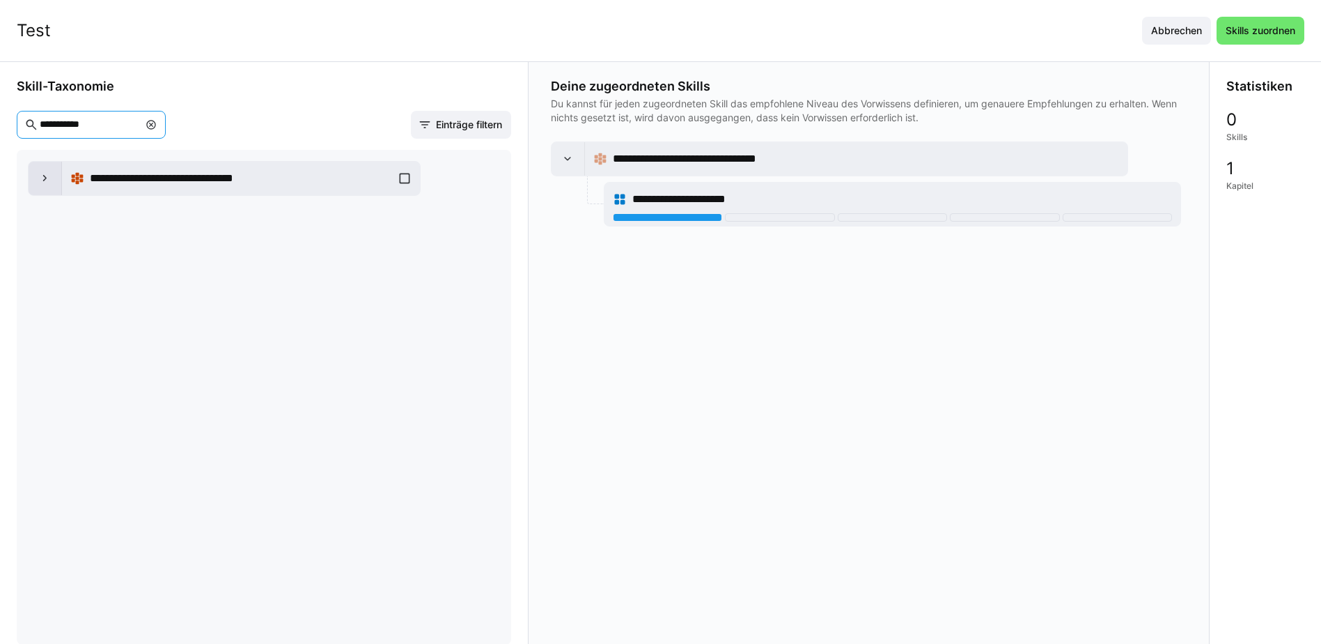
type input "**********"
click at [40, 181] on eds-icon at bounding box center [45, 178] width 14 height 14
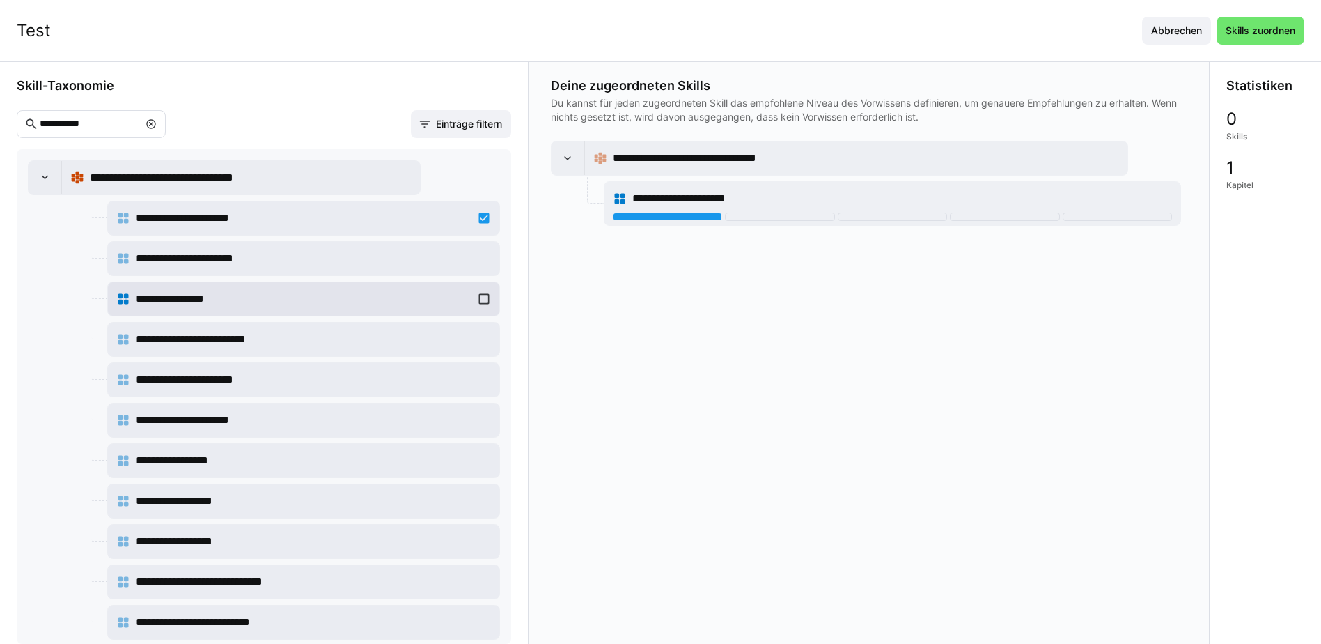
click at [488, 302] on div "**********" at bounding box center [303, 298] width 391 height 33
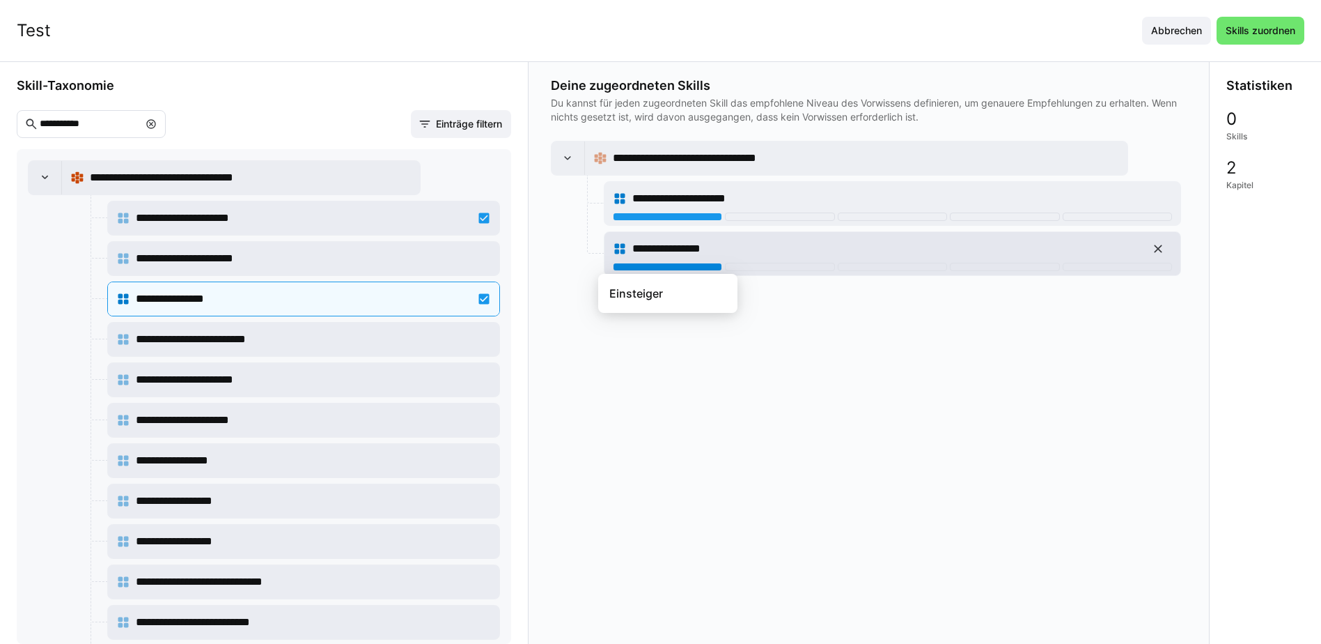
click at [650, 266] on div at bounding box center [667, 267] width 109 height 8
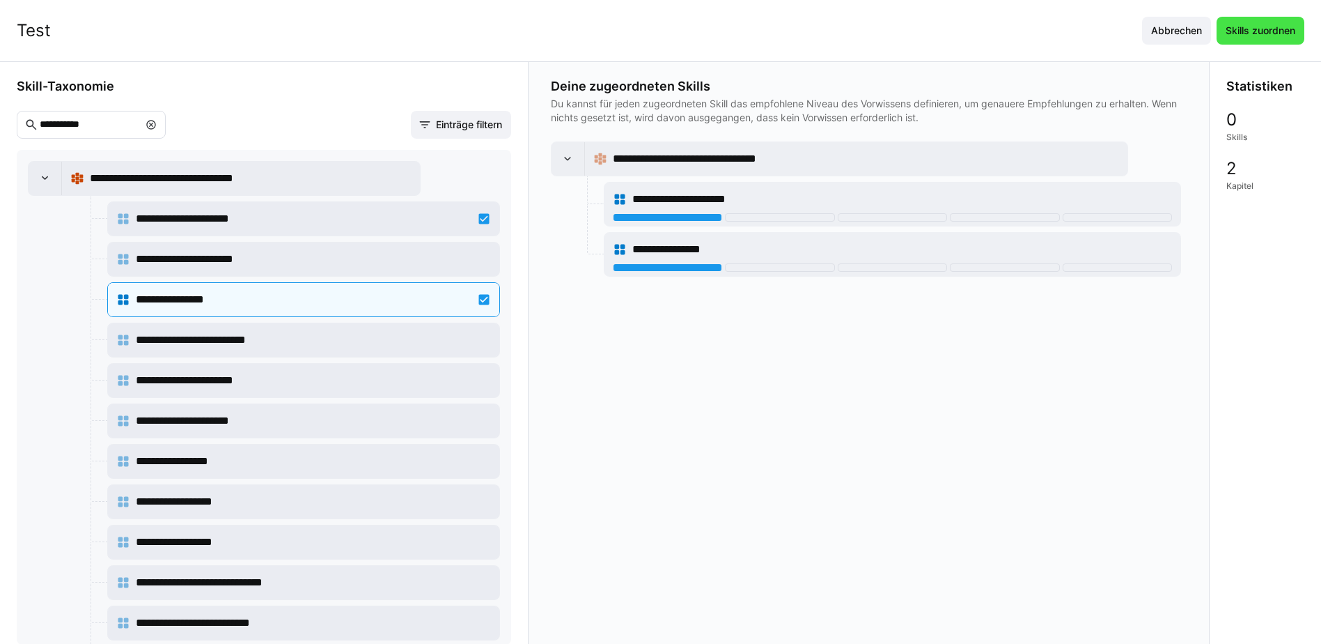
click at [1298, 25] on span "Skills zuordnen" at bounding box center [1261, 31] width 74 height 14
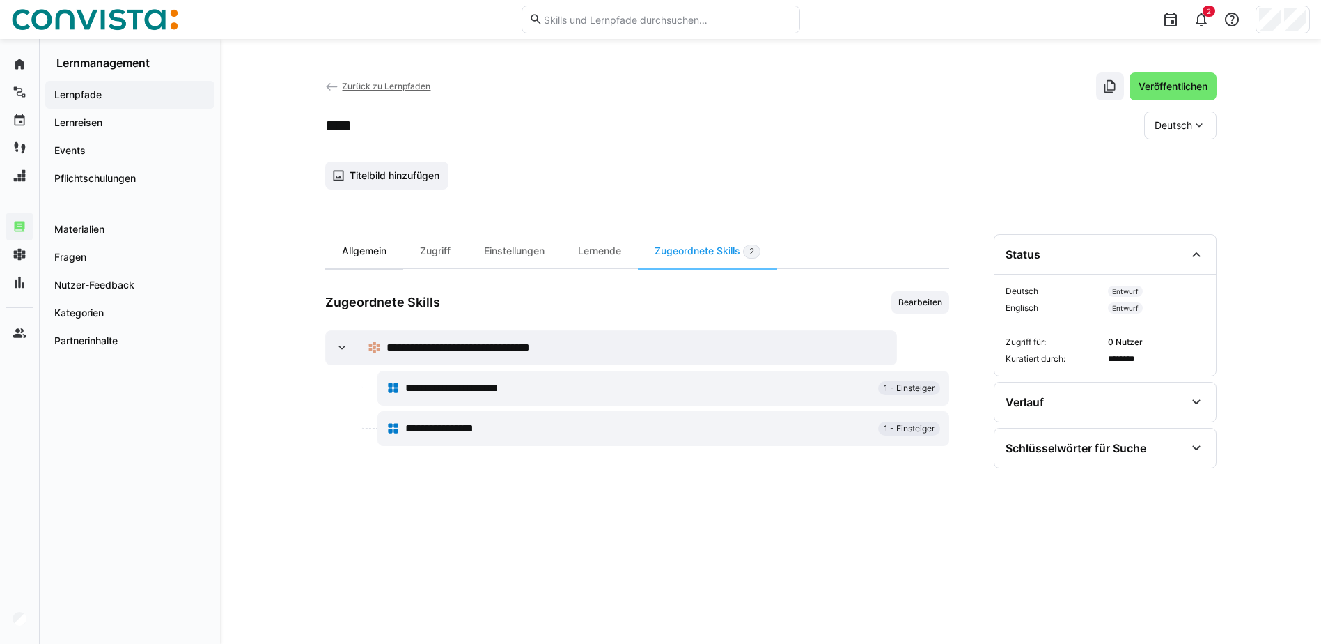
click at [389, 254] on div "Allgemein" at bounding box center [364, 251] width 78 height 34
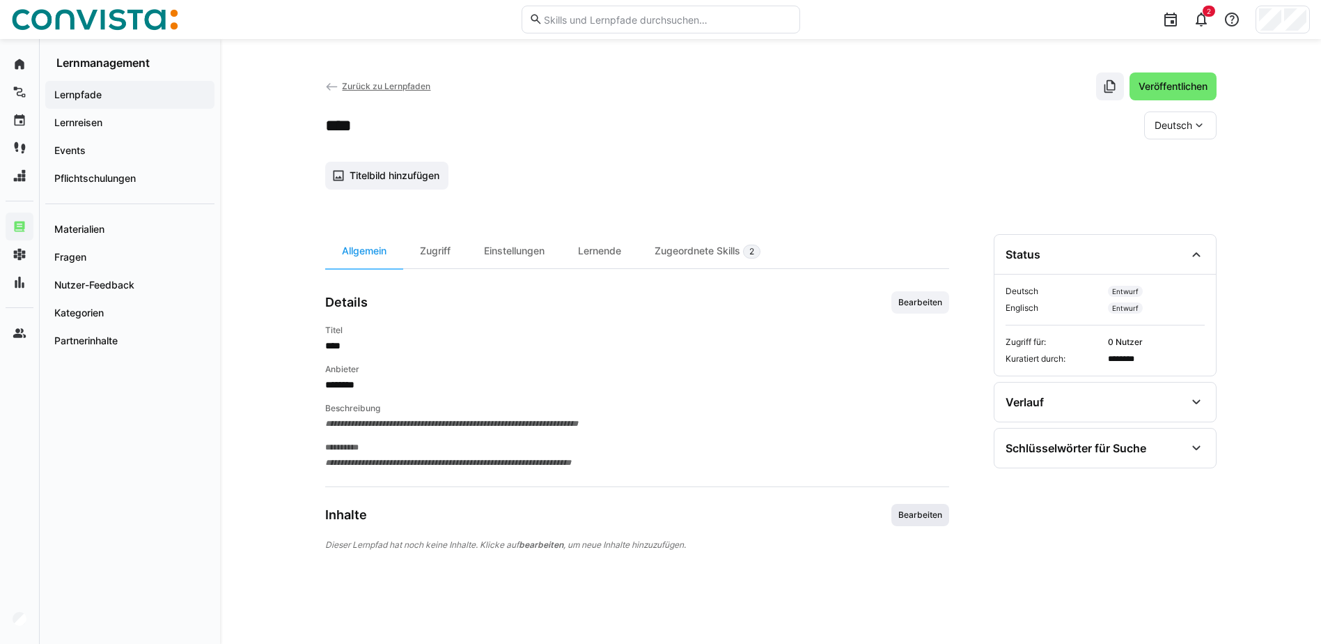
click at [932, 509] on span "Bearbeiten" at bounding box center [921, 515] width 58 height 22
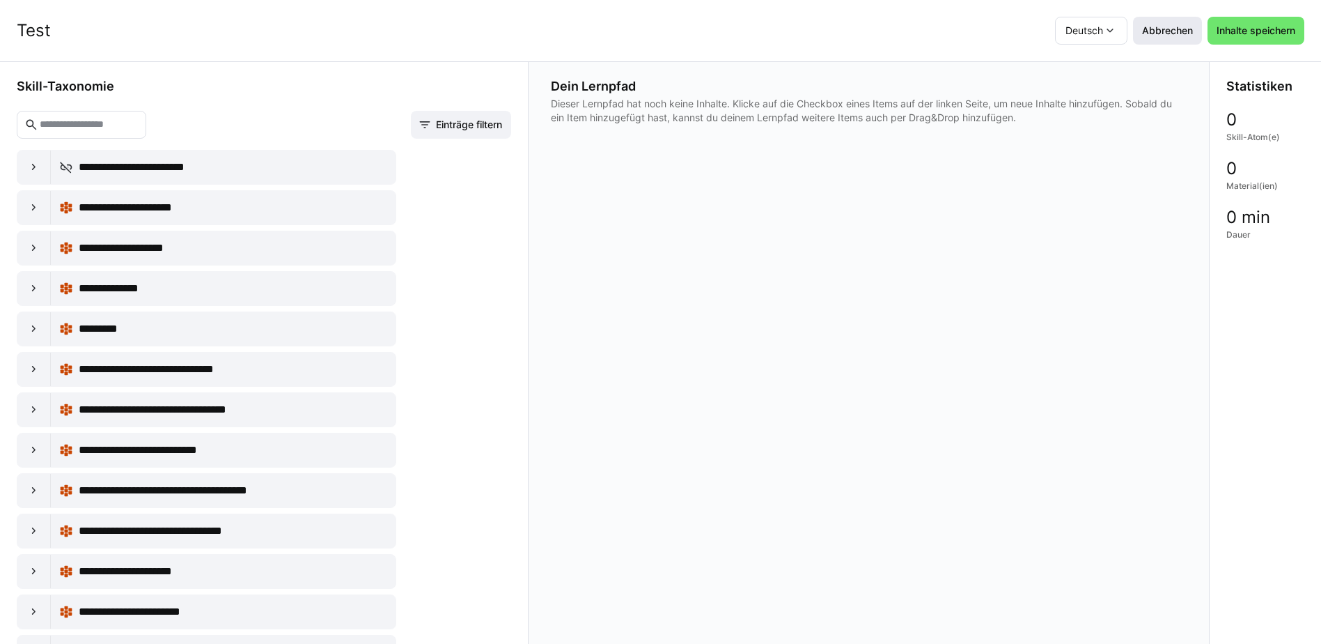
click at [1174, 34] on span "Abbrechen" at bounding box center [1167, 31] width 55 height 14
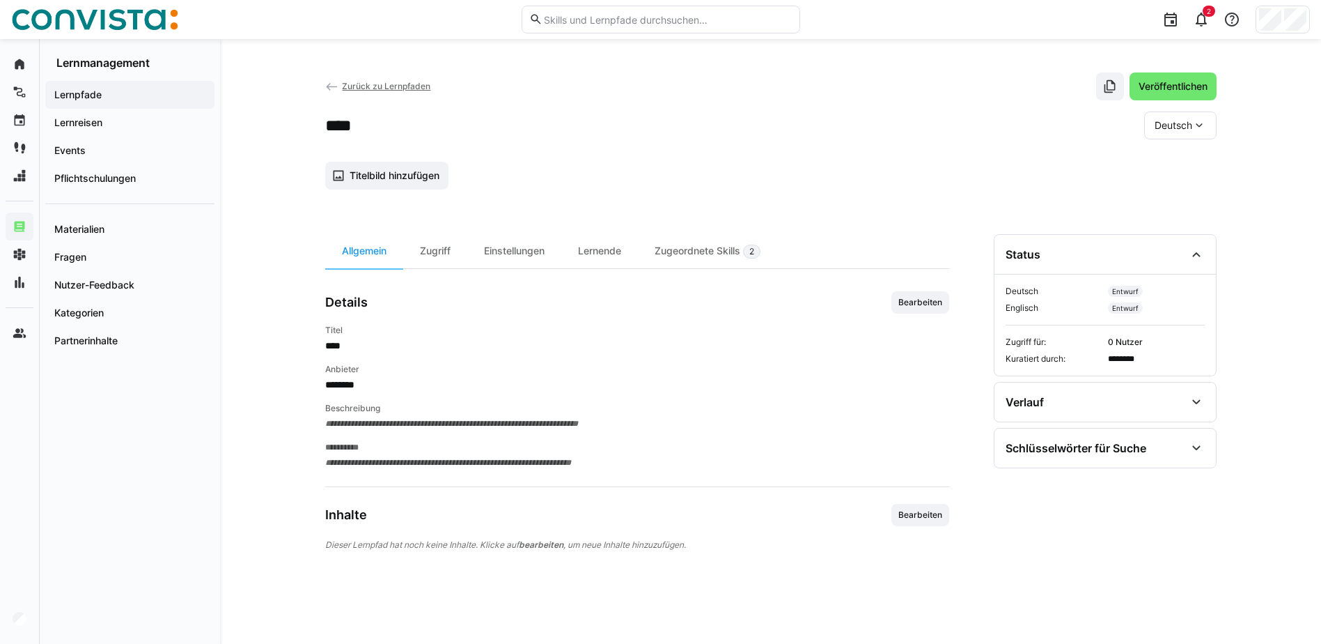
click at [0, 0] on app-navigation-label "Lernpfade" at bounding box center [0, 0] width 0 height 0
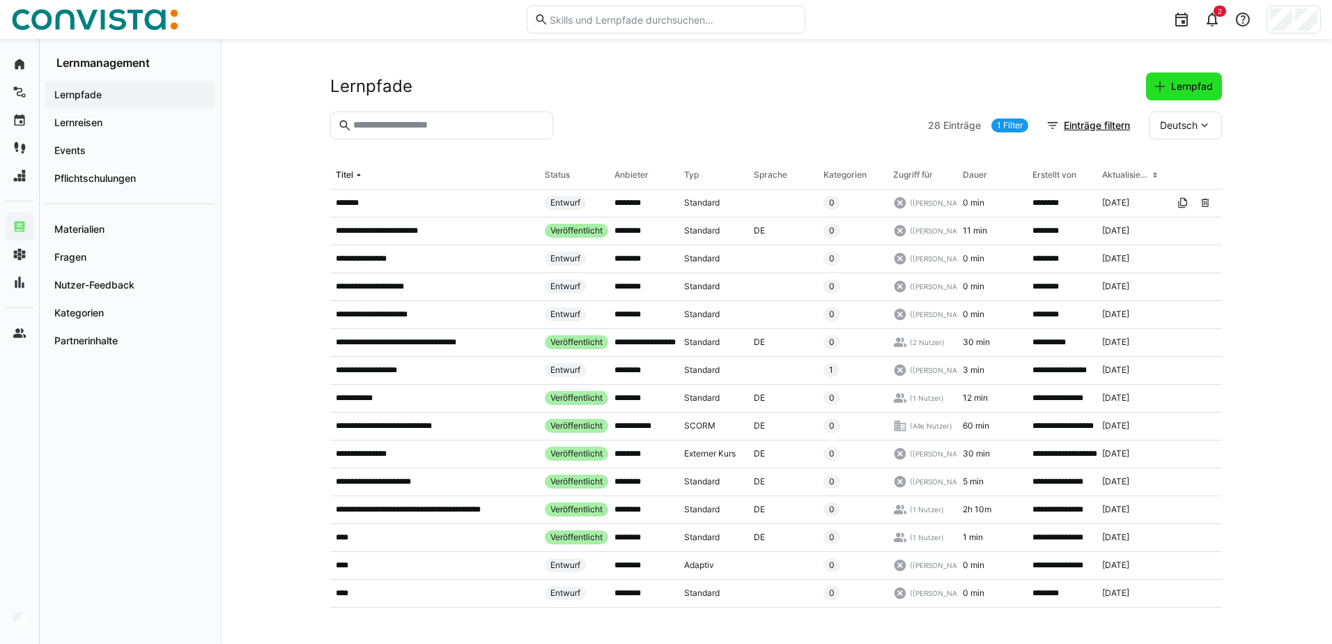
click at [1191, 91] on span "Lernpfad" at bounding box center [1192, 86] width 46 height 14
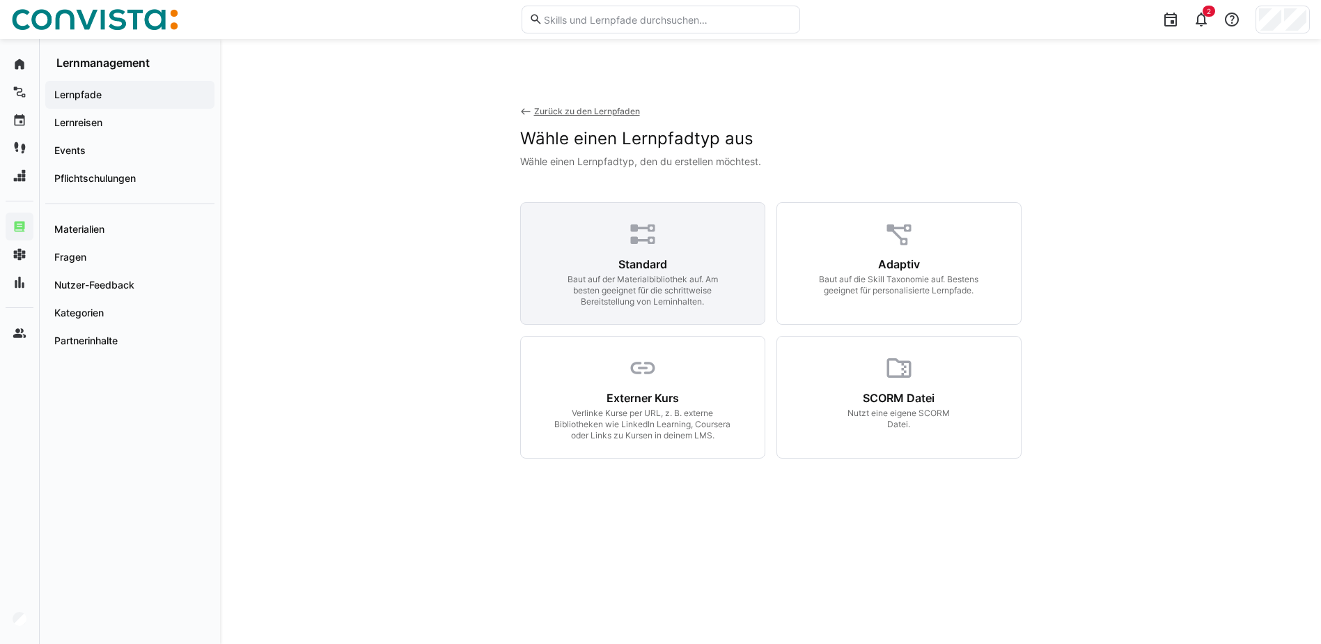
click at [693, 285] on div "Baut auf der Materialbibliothek auf. Am besten geeignet für die schrittweise Be…" at bounding box center [642, 290] width 179 height 33
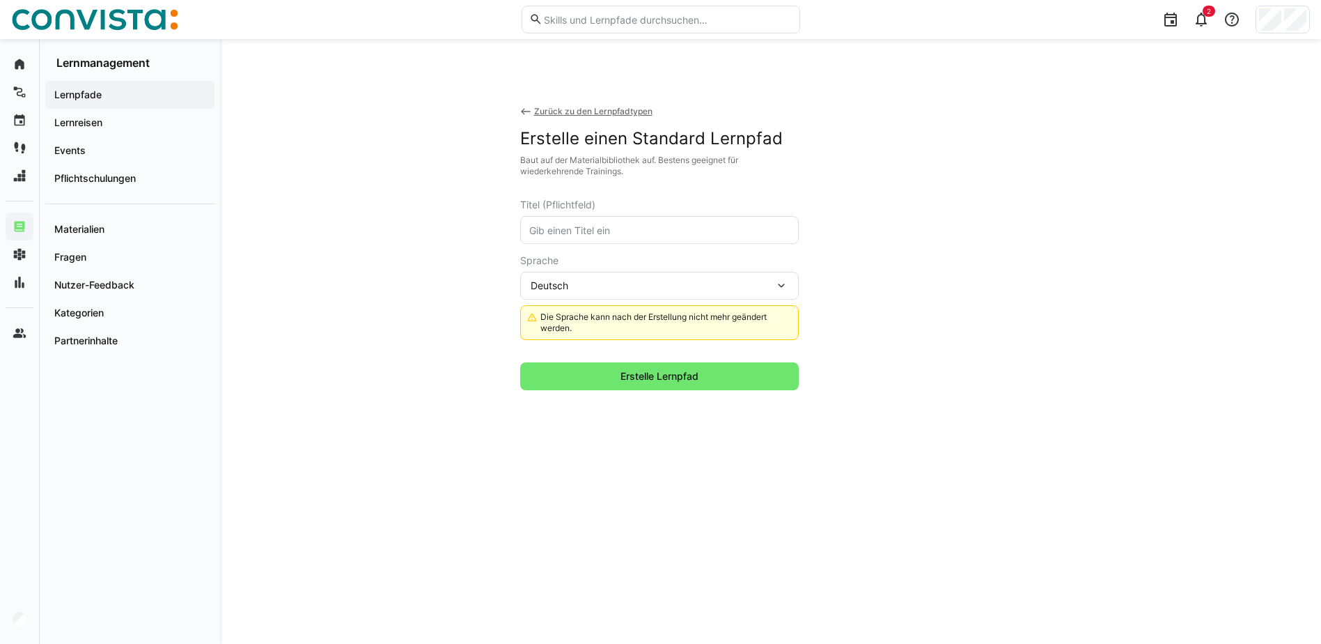
click at [611, 229] on input "text" at bounding box center [659, 230] width 263 height 13
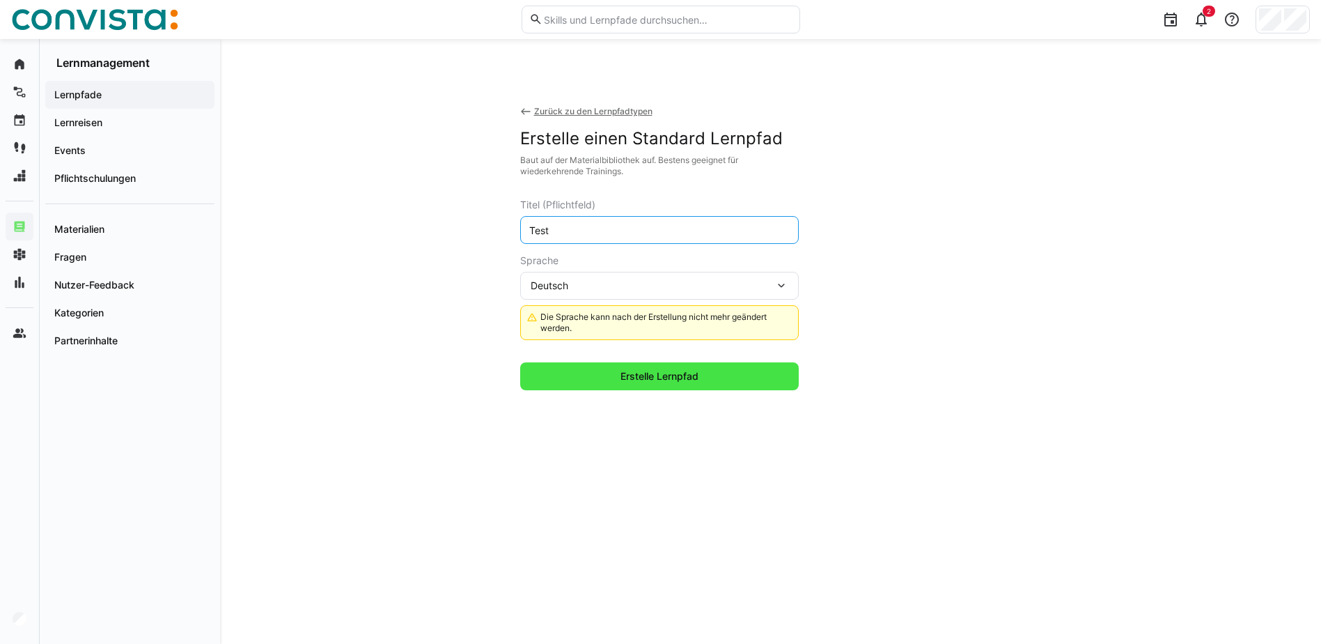
type input "Test"
click at [729, 387] on span "Erstelle Lernpfad" at bounding box center [659, 376] width 279 height 28
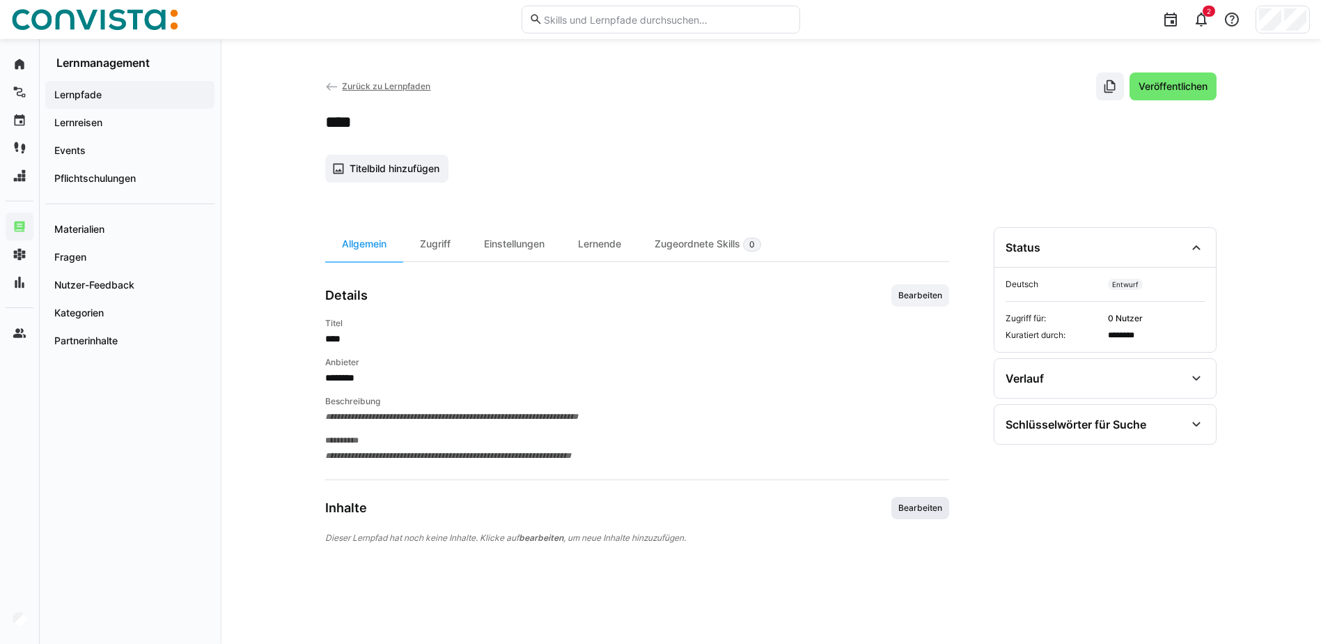
click at [922, 498] on span "Bearbeiten" at bounding box center [921, 508] width 58 height 22
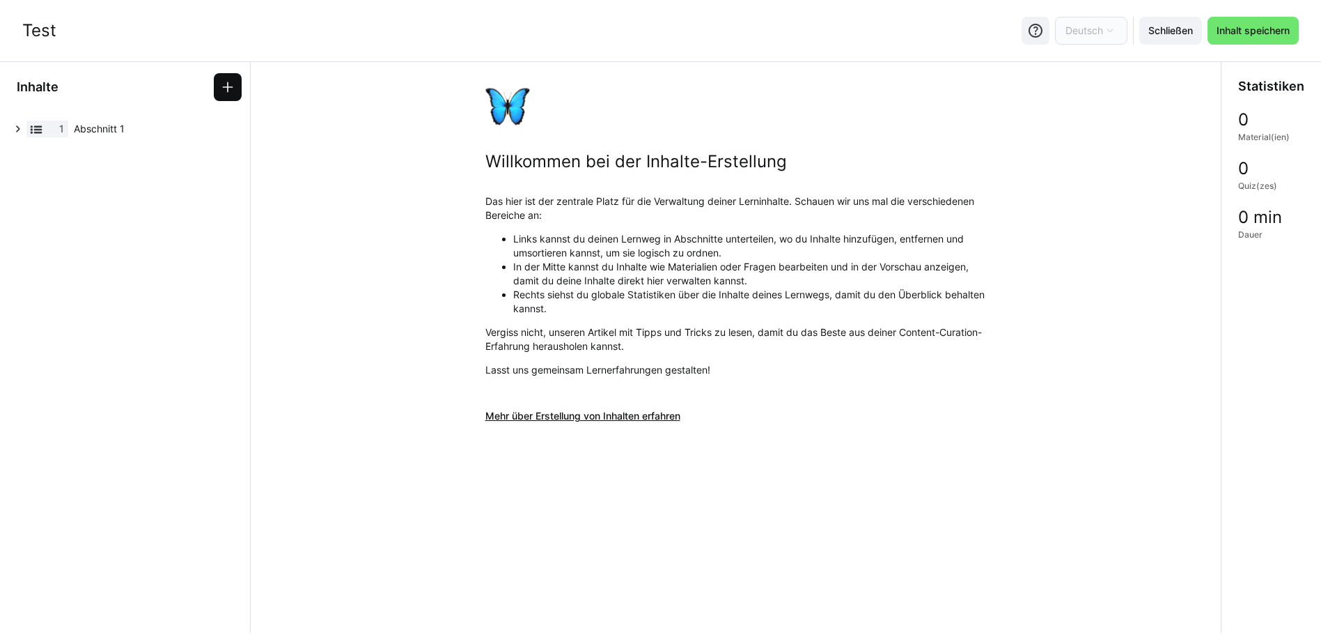
click at [231, 86] on eds-icon at bounding box center [228, 87] width 14 height 14
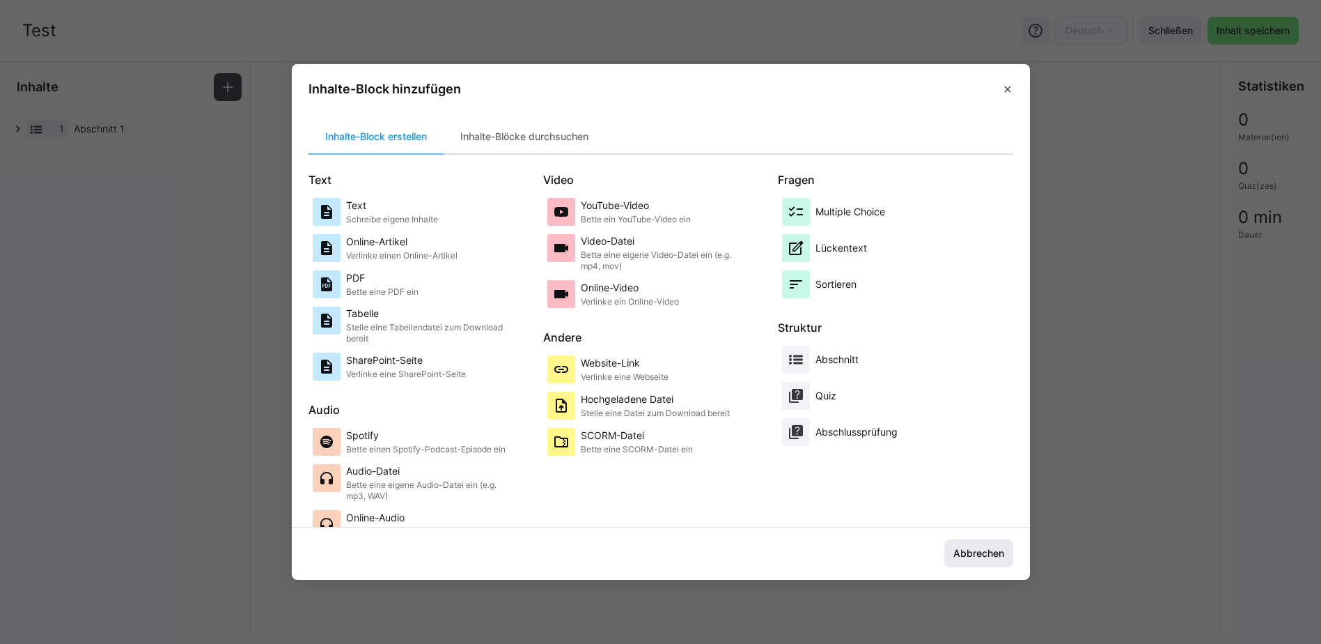
click at [999, 546] on span "Abbrechen" at bounding box center [979, 553] width 55 height 14
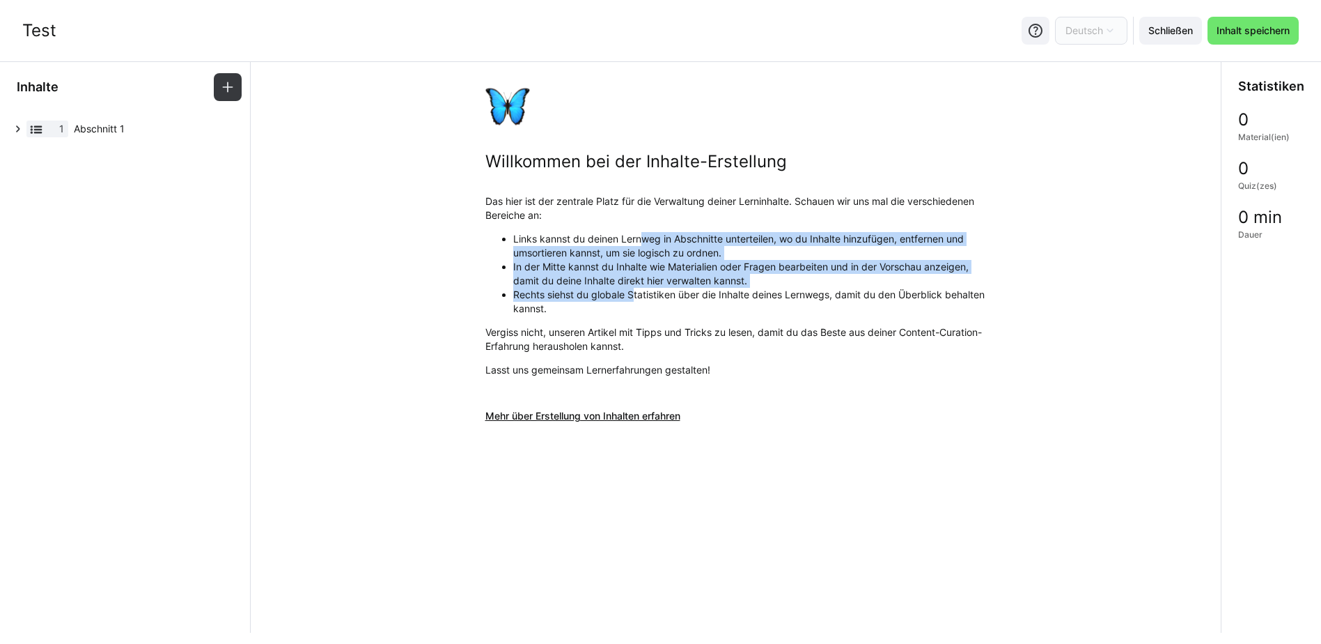
drag, startPoint x: 641, startPoint y: 235, endPoint x: 636, endPoint y: 297, distance: 62.2
click at [636, 297] on ul "Links kannst du deinen Lernweg in Abschnitte unterteilen, wo du Inhalte hinzufü…" at bounding box center [737, 274] width 502 height 84
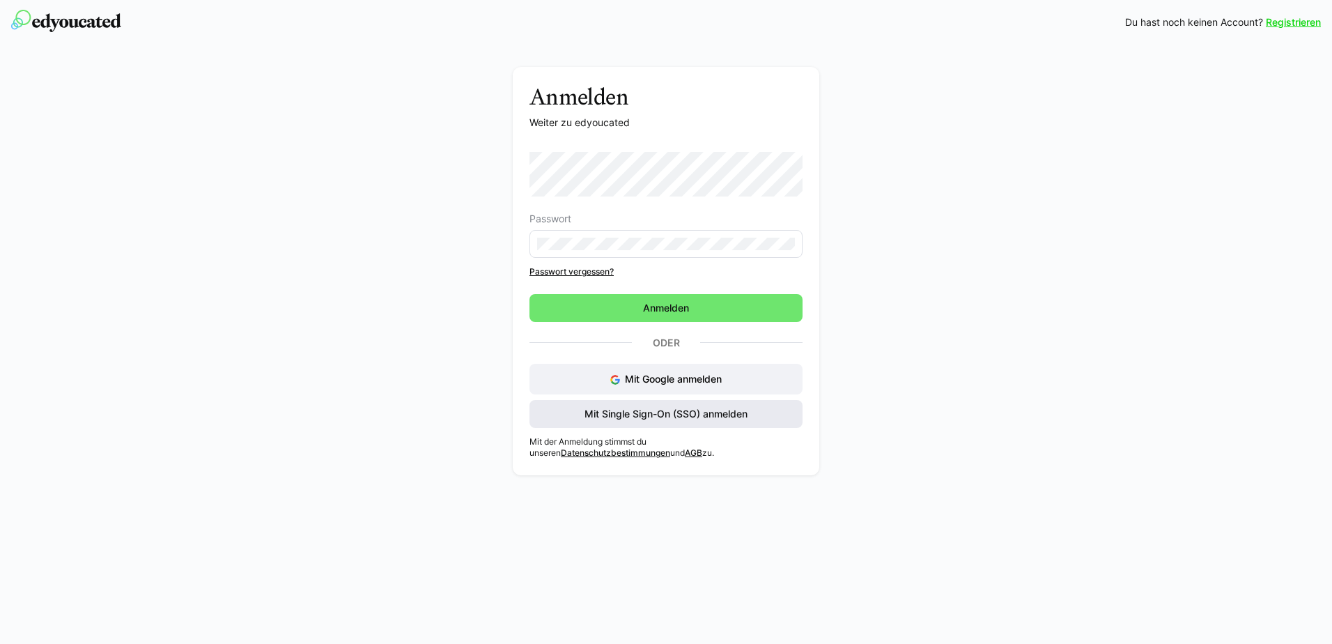
click at [672, 405] on span "Mit Single Sign-On (SSO) anmelden" at bounding box center [665, 414] width 273 height 28
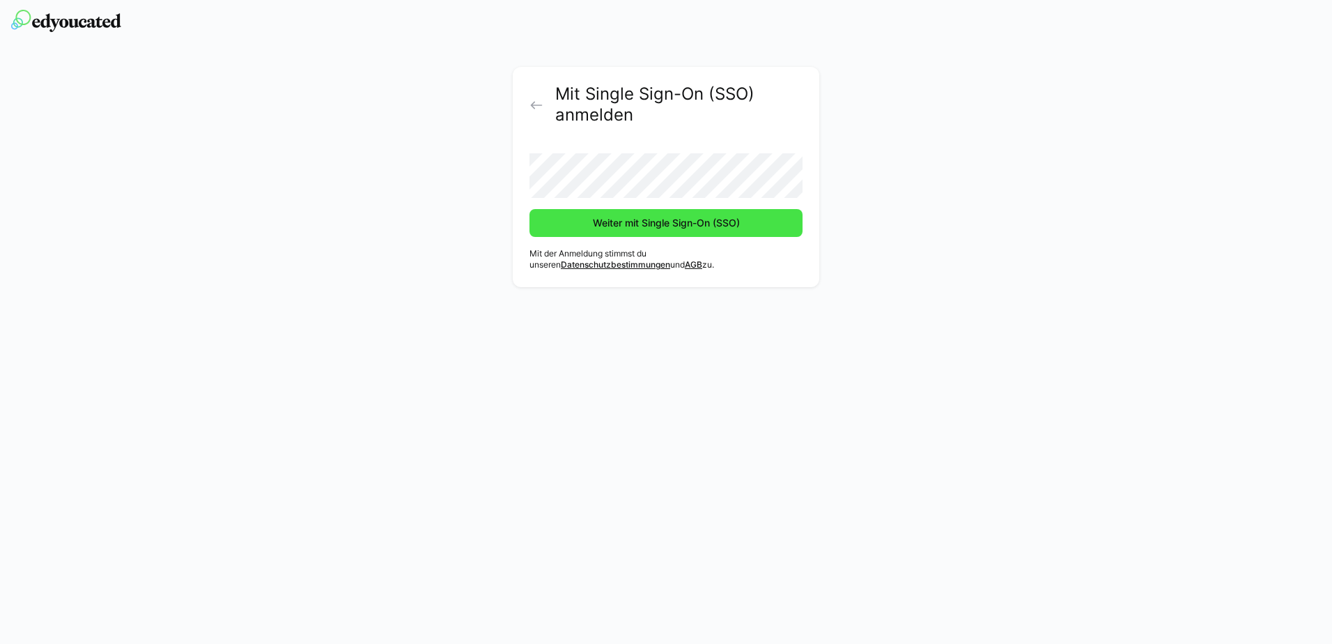
drag, startPoint x: 549, startPoint y: 224, endPoint x: 558, endPoint y: 224, distance: 9.1
click at [549, 224] on span "Weiter mit Single Sign-On (SSO)" at bounding box center [665, 223] width 273 height 28
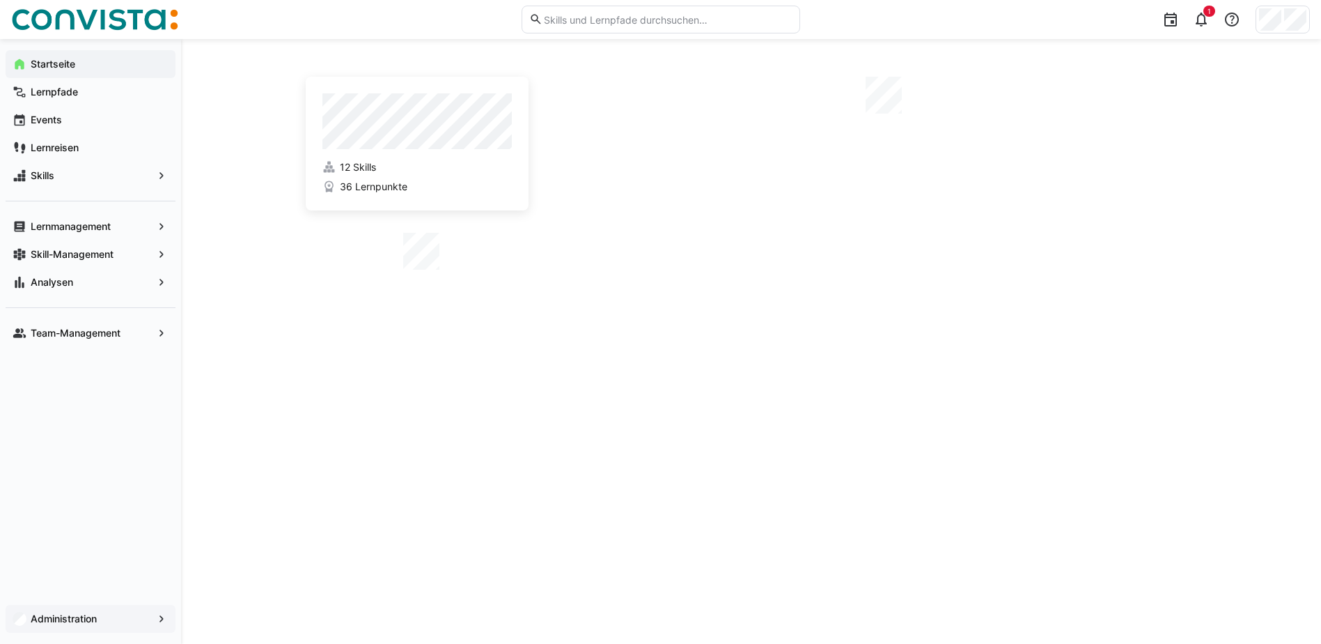
click at [0, 0] on app-navigation-label "Administration" at bounding box center [0, 0] width 0 height 0
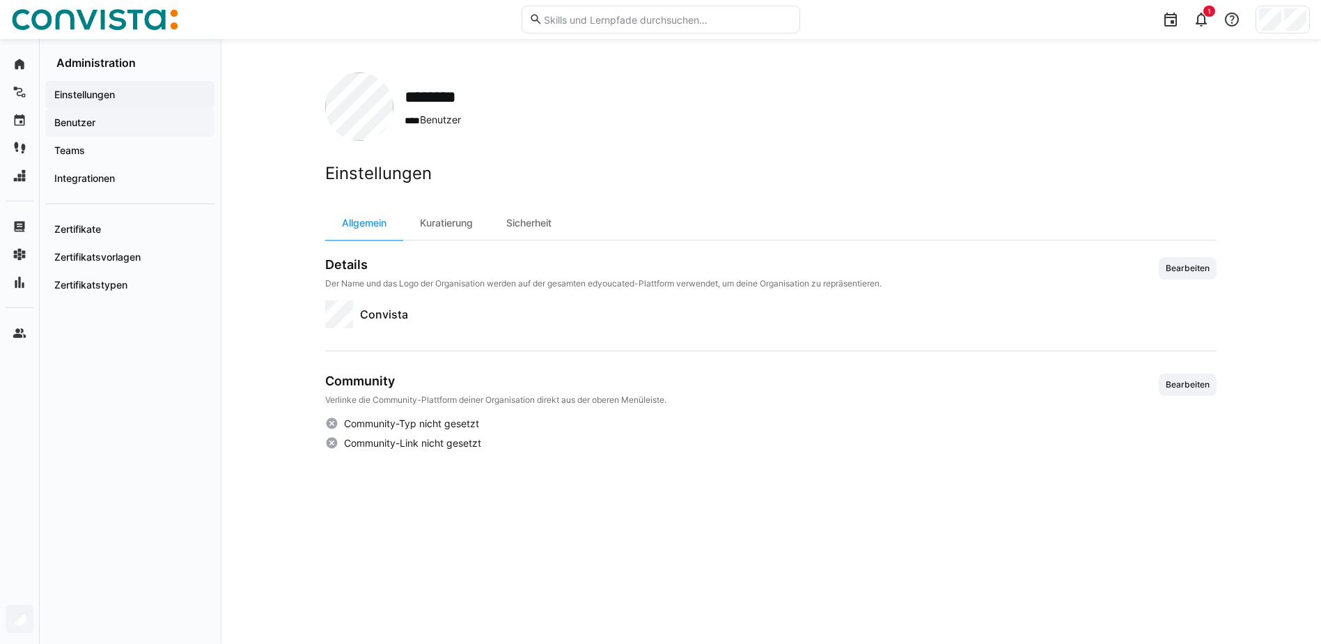
click at [0, 0] on app-navigation-label "Benutzer" at bounding box center [0, 0] width 0 height 0
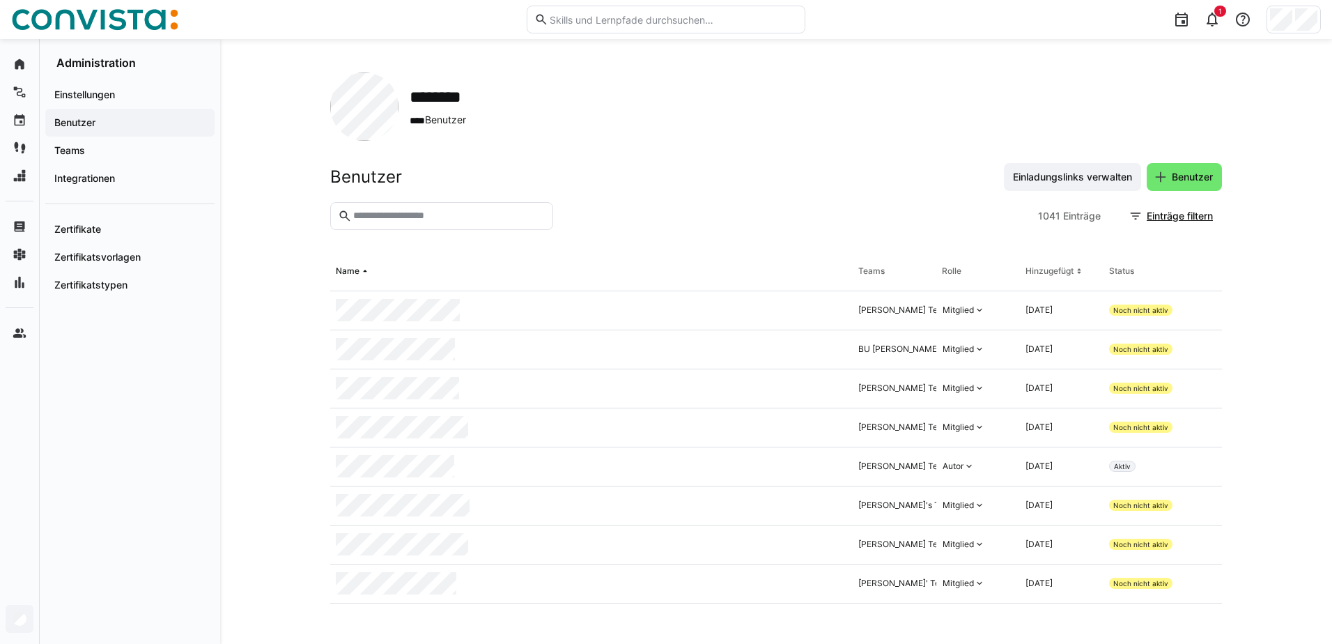
click at [402, 217] on input "text" at bounding box center [449, 216] width 194 height 13
type input "****"
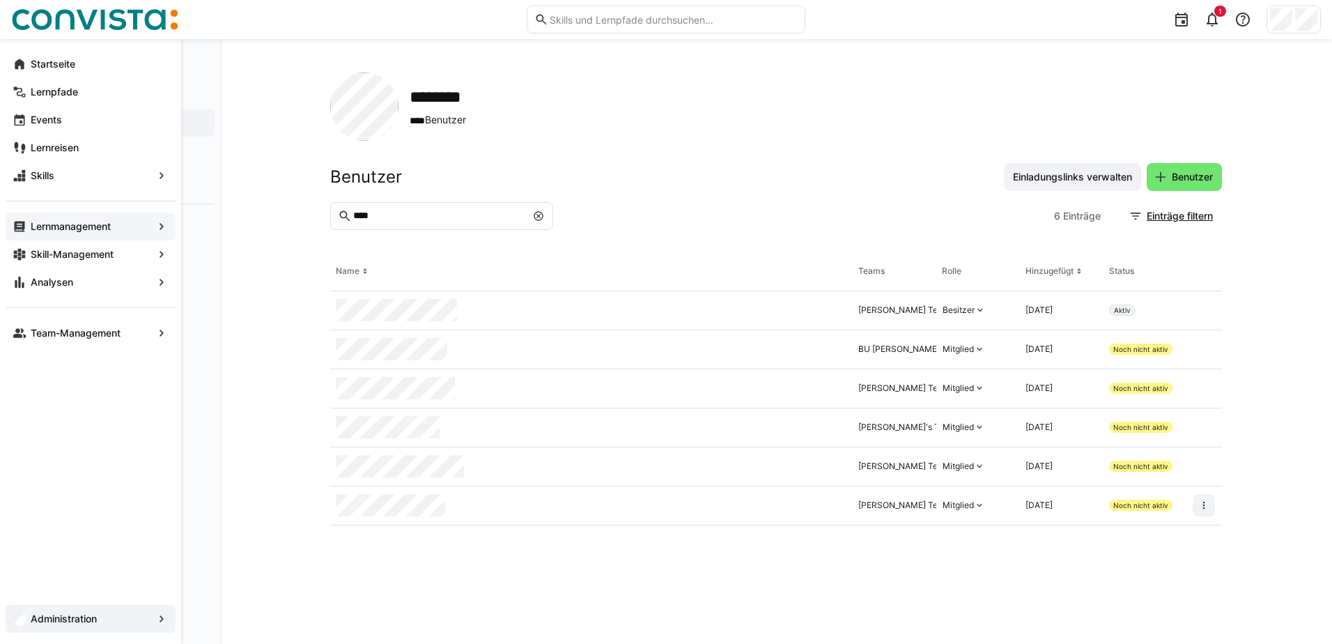
click at [0, 0] on app-navigation-label "Lernmanagement" at bounding box center [0, 0] width 0 height 0
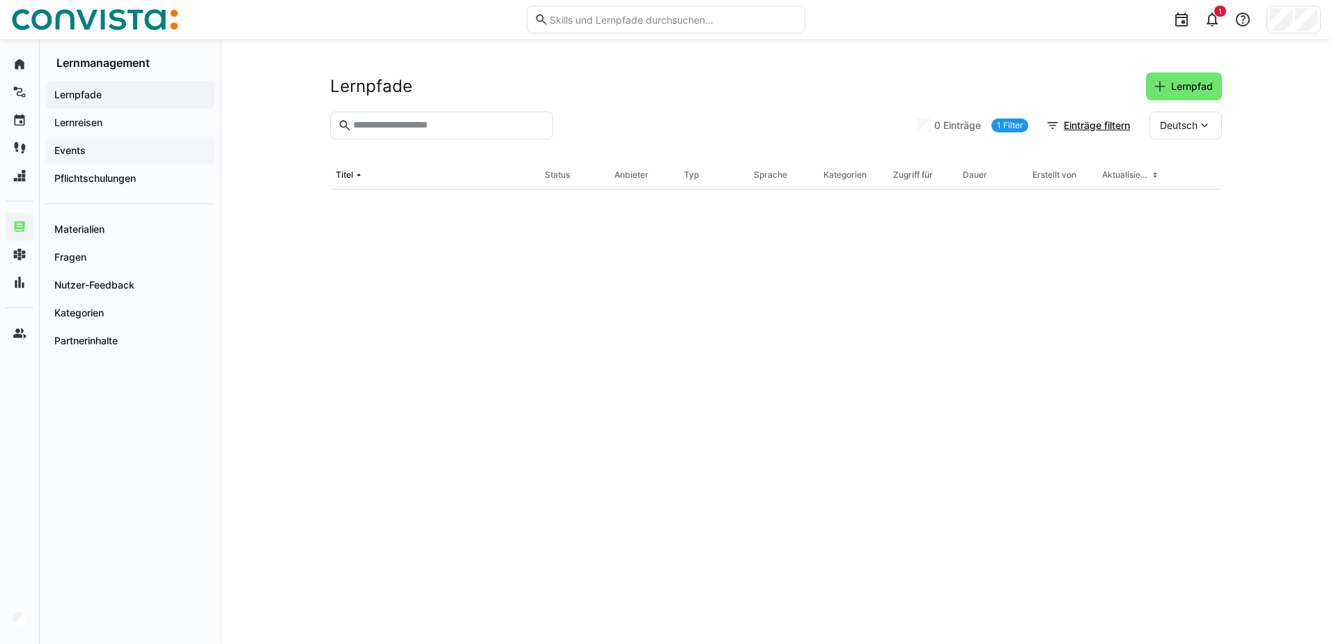
click at [93, 152] on span "Events" at bounding box center [129, 151] width 155 height 14
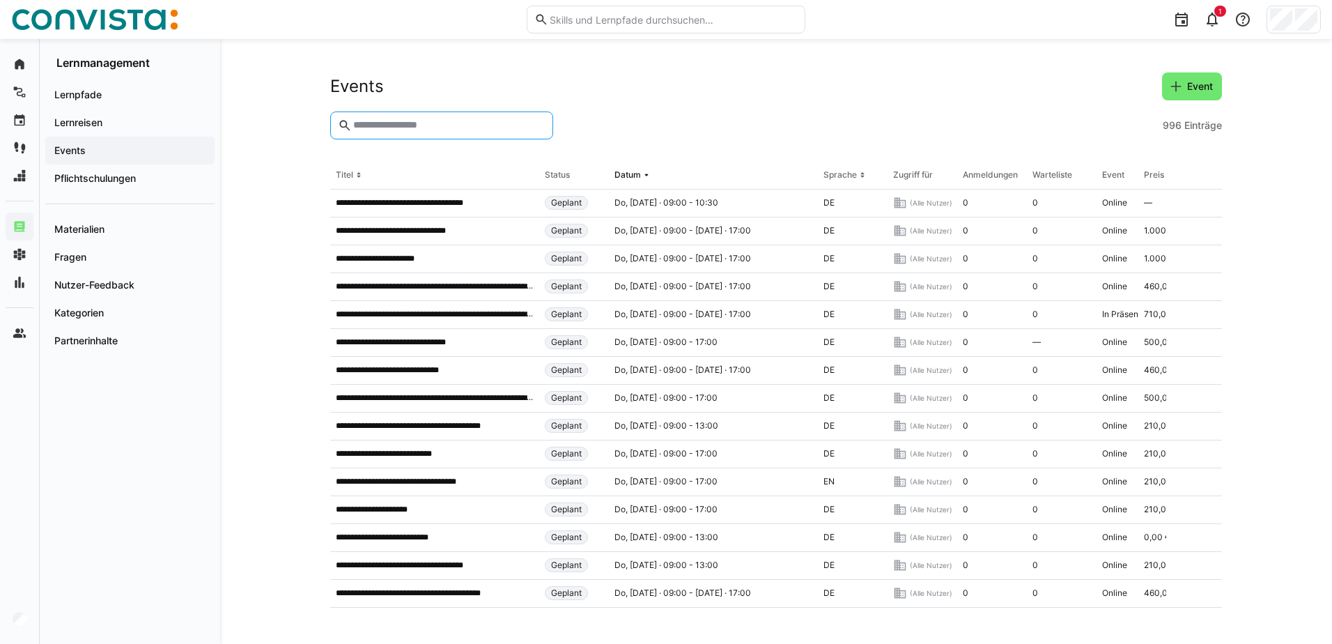
click at [433, 125] on input "text" at bounding box center [449, 125] width 194 height 13
type input "**********"
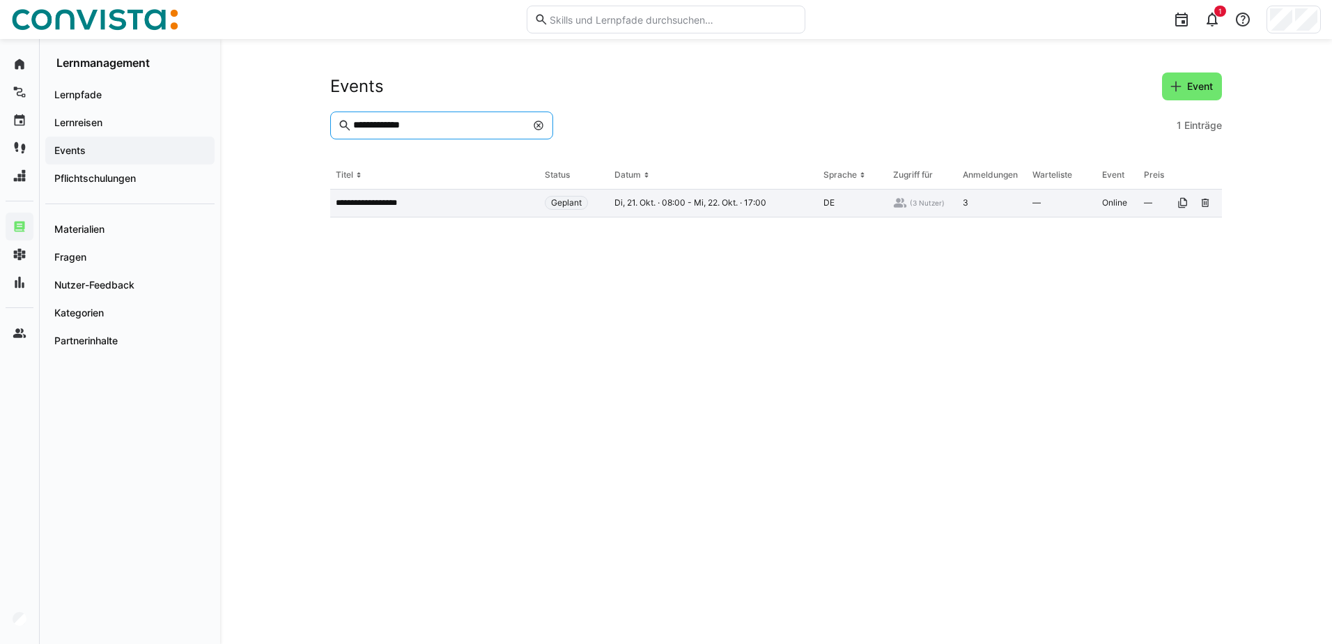
click at [406, 206] on p "**********" at bounding box center [375, 202] width 79 height 11
